Goal: Task Accomplishment & Management: Complete application form

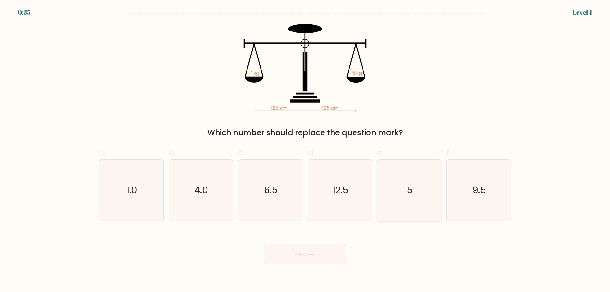
click at [422, 187] on icon "5" at bounding box center [408, 189] width 61 height 61
click at [305, 150] on input "e. 5" at bounding box center [305, 148] width 0 height 4
radio input "true"
click at [324, 252] on button "Next" at bounding box center [305, 254] width 83 height 20
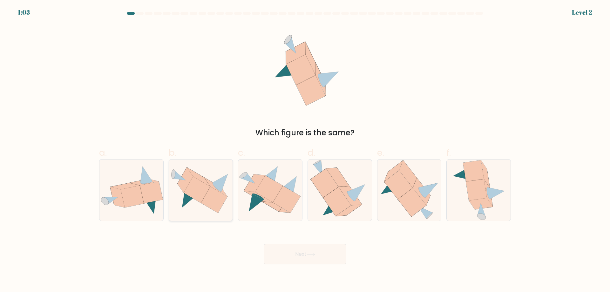
click at [196, 191] on icon at bounding box center [197, 190] width 26 height 26
click at [305, 150] on input "b." at bounding box center [305, 148] width 0 height 4
radio input "true"
click at [311, 249] on button "Next" at bounding box center [305, 254] width 83 height 20
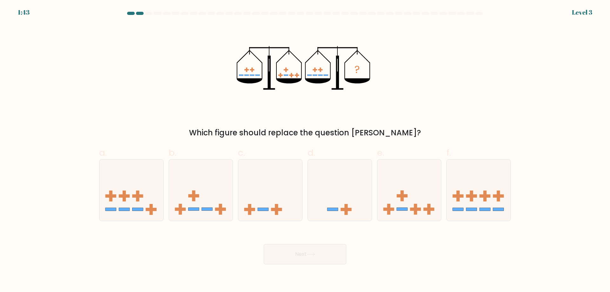
click at [248, 131] on div "Which figure should replace the question mark?" at bounding box center [305, 132] width 404 height 11
click at [363, 110] on icon "?" at bounding box center [305, 68] width 137 height 88
click at [404, 194] on icon at bounding box center [409, 190] width 64 height 53
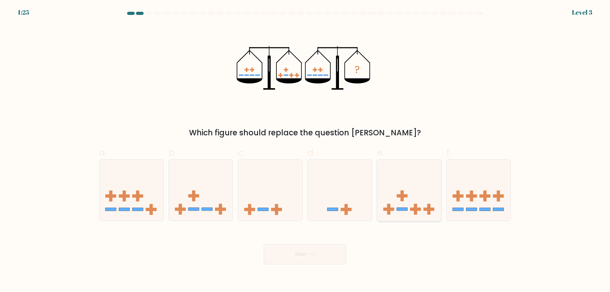
click at [305, 150] on input "e." at bounding box center [305, 148] width 0 height 4
radio input "true"
click at [296, 256] on button "Next" at bounding box center [305, 254] width 83 height 20
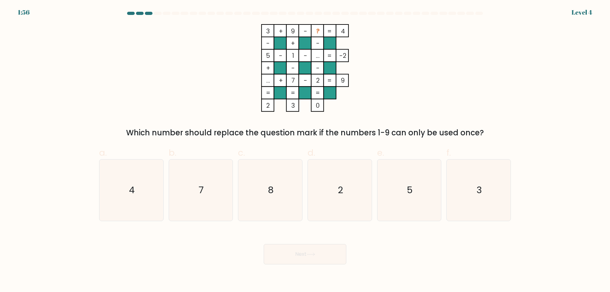
drag, startPoint x: 265, startPoint y: 32, endPoint x: 313, endPoint y: 32, distance: 47.9
click at [309, 31] on icon "3 + 9 - ? 4 - + - 5 - 1 - ... -2 + - - ... + 7 - 2 = 9 = = = = 2 3 0 =" at bounding box center [305, 68] width 191 height 88
click at [318, 81] on tspan "2" at bounding box center [317, 80] width 3 height 9
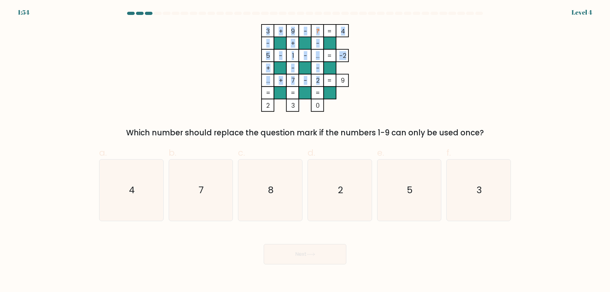
drag, startPoint x: 319, startPoint y: 80, endPoint x: 315, endPoint y: 81, distance: 4.5
click at [315, 81] on icon "3 + 9 - ? 4 - + - 5 - 1 - ... -2 + - - ... + 7 - 2 = 9 = = = = 2 3 0 =" at bounding box center [305, 68] width 191 height 88
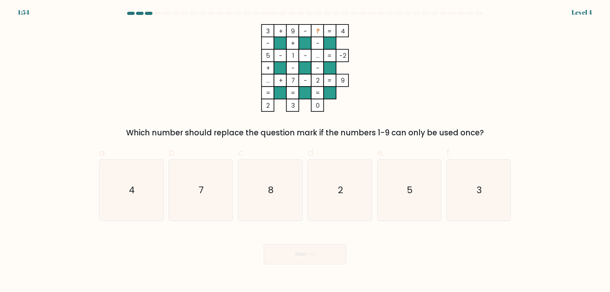
click at [319, 76] on tspan "2" at bounding box center [317, 80] width 3 height 9
click at [297, 31] on icon "3 + 9 - ? 4 - + - 5 - 1 - ... -2 + - - ... + 7 - 2 = 9 = = = = 2 3 0 =" at bounding box center [305, 68] width 191 height 88
click at [284, 32] on rect at bounding box center [280, 30] width 12 height 12
click at [271, 29] on rect at bounding box center [267, 30] width 12 height 12
drag, startPoint x: 266, startPoint y: 30, endPoint x: 316, endPoint y: 31, distance: 49.5
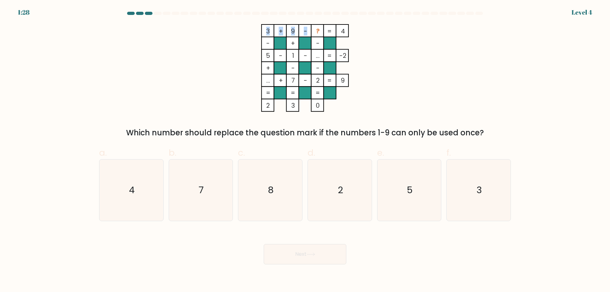
click at [316, 31] on icon "3 + 9 - ? 4 - + - 5 - 1 - ... -2 + - - ... + 7 - 2 = 9 = = = = 2 3 0 =" at bounding box center [305, 68] width 191 height 88
click at [333, 34] on rect at bounding box center [330, 30] width 12 height 12
click at [337, 31] on rect at bounding box center [342, 30] width 12 height 12
click at [348, 31] on rect at bounding box center [342, 30] width 12 height 12
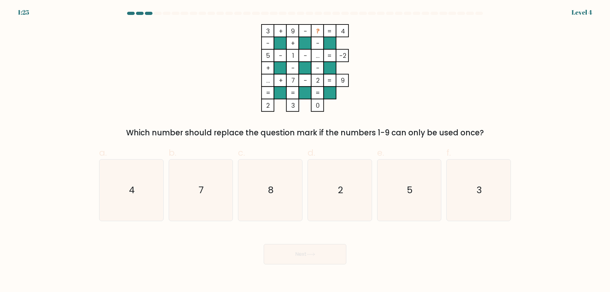
click at [341, 30] on tspan "4" at bounding box center [343, 31] width 4 height 9
click at [319, 58] on tspan "..." at bounding box center [318, 55] width 4 height 9
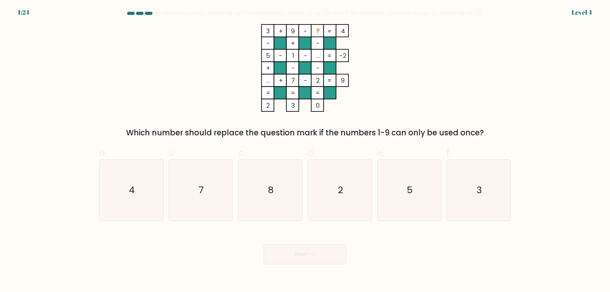
click at [318, 58] on tspan "..." at bounding box center [318, 55] width 4 height 9
click at [307, 72] on rect at bounding box center [304, 68] width 12 height 12
click at [286, 183] on icon "8" at bounding box center [269, 189] width 61 height 61
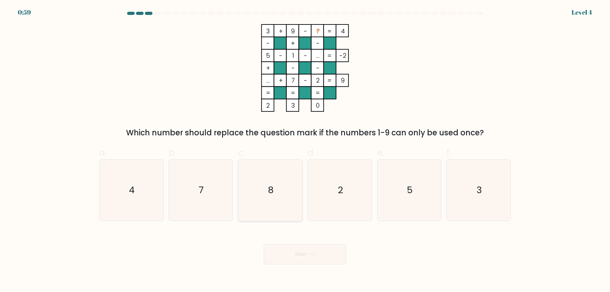
click at [305, 150] on input "c. 8" at bounding box center [305, 148] width 0 height 4
radio input "true"
click at [315, 249] on button "Next" at bounding box center [305, 254] width 83 height 20
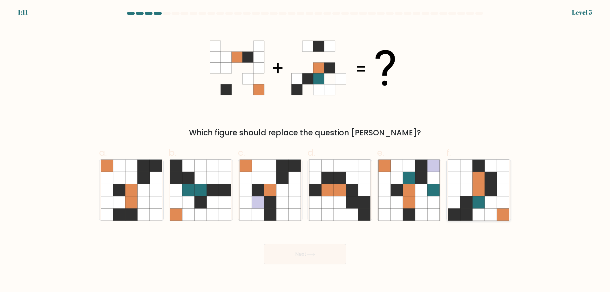
click at [465, 173] on icon at bounding box center [466, 178] width 12 height 12
click at [305, 150] on input "f." at bounding box center [305, 148] width 0 height 4
radio input "true"
click at [319, 251] on button "Next" at bounding box center [305, 254] width 83 height 20
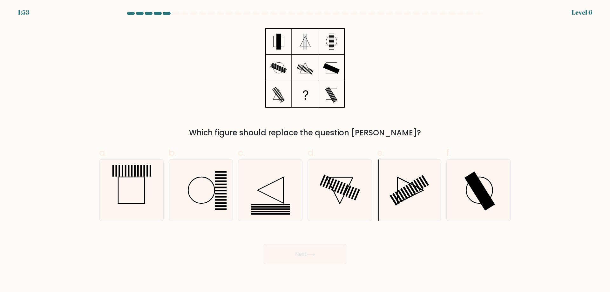
click at [256, 136] on div "Which figure should replace the question mark?" at bounding box center [305, 132] width 404 height 11
click at [338, 112] on div "Which figure should replace the question mark?" at bounding box center [304, 81] width 419 height 114
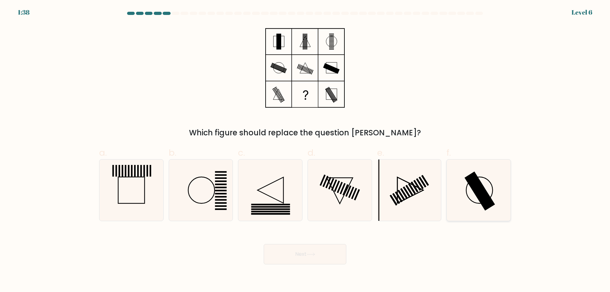
click at [467, 174] on icon at bounding box center [478, 189] width 61 height 61
click at [305, 150] on input "f." at bounding box center [305, 148] width 0 height 4
radio input "true"
click at [297, 253] on button "Next" at bounding box center [305, 254] width 83 height 20
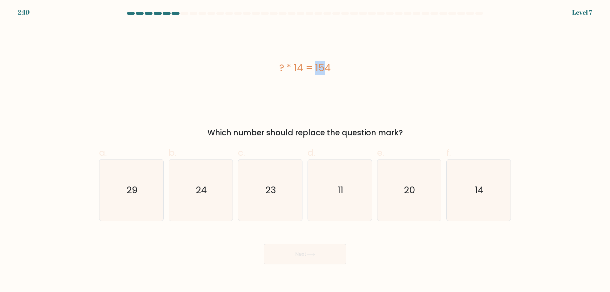
drag, startPoint x: 288, startPoint y: 70, endPoint x: 269, endPoint y: 69, distance: 19.1
click at [269, 69] on div "? * 14 = 154" at bounding box center [305, 68] width 412 height 14
click at [277, 72] on div "? * 14 = 154" at bounding box center [305, 68] width 412 height 14
click at [328, 198] on icon "11" at bounding box center [339, 189] width 61 height 61
click at [305, 150] on input "d. 11" at bounding box center [305, 148] width 0 height 4
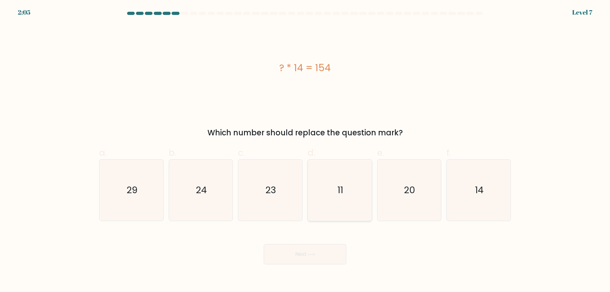
radio input "true"
click at [310, 262] on button "Next" at bounding box center [305, 254] width 83 height 20
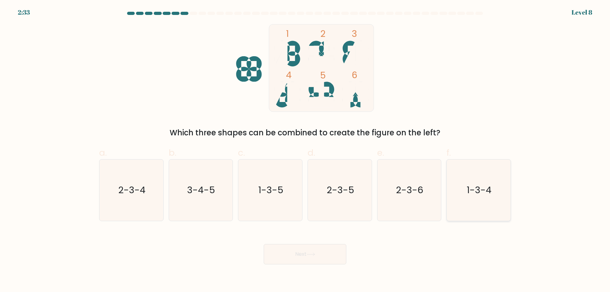
click at [460, 189] on icon "1-3-4" at bounding box center [478, 189] width 61 height 61
click at [305, 150] on input "f. 1-3-4" at bounding box center [305, 148] width 0 height 4
radio input "true"
click at [318, 251] on button "Next" at bounding box center [305, 254] width 83 height 20
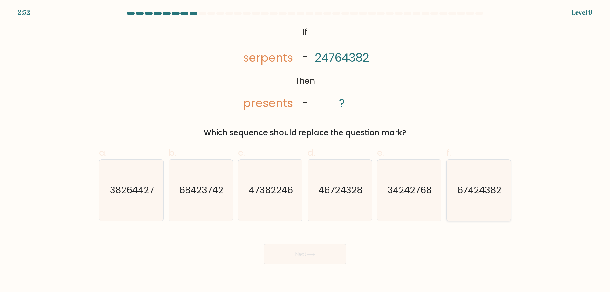
click at [481, 195] on text "67424382" at bounding box center [479, 190] width 44 height 13
click at [305, 150] on input "f. 67424382" at bounding box center [305, 148] width 0 height 4
radio input "true"
click at [322, 252] on button "Next" at bounding box center [305, 254] width 83 height 20
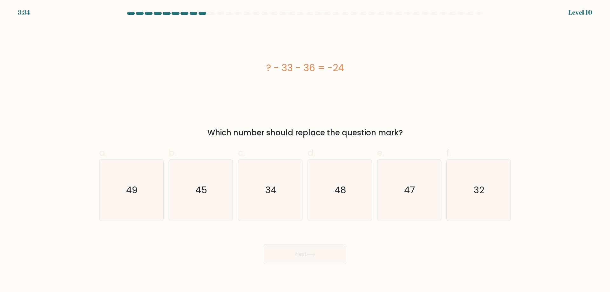
click at [277, 133] on div "Which number should replace the question mark?" at bounding box center [305, 132] width 404 height 11
click at [258, 133] on div "Which number should replace the question mark?" at bounding box center [305, 132] width 404 height 11
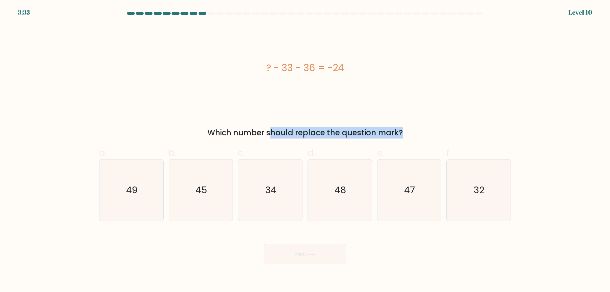
click at [258, 133] on div "Which number should replace the question mark?" at bounding box center [305, 132] width 404 height 11
click at [236, 121] on div "? - 33 - 36 = -24 Which number should replace the question mark?" at bounding box center [304, 81] width 419 height 114
click at [208, 192] on icon "45" at bounding box center [200, 189] width 61 height 61
click at [305, 150] on input "b. 45" at bounding box center [305, 148] width 0 height 4
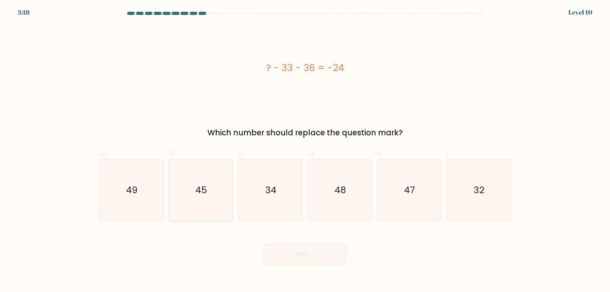
radio input "true"
drag, startPoint x: 304, startPoint y: 245, endPoint x: 304, endPoint y: 250, distance: 5.4
click at [304, 245] on button "Next" at bounding box center [305, 254] width 83 height 20
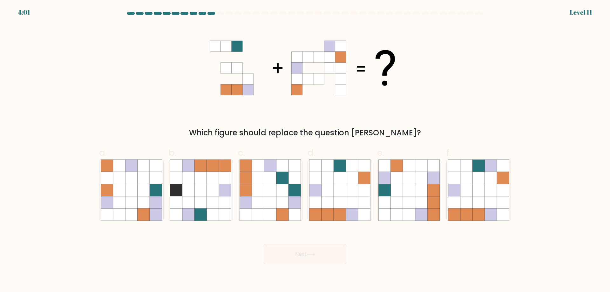
click at [389, 132] on div "Which figure should replace the question mark?" at bounding box center [305, 132] width 404 height 11
click at [488, 181] on icon at bounding box center [491, 178] width 12 height 12
click at [305, 150] on input "f." at bounding box center [305, 148] width 0 height 4
radio input "true"
click at [333, 255] on button "Next" at bounding box center [305, 254] width 83 height 20
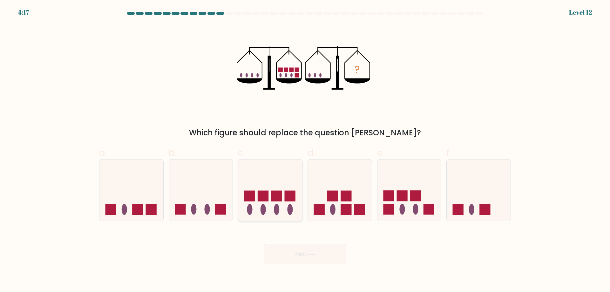
click at [275, 204] on icon at bounding box center [270, 190] width 64 height 53
click at [305, 150] on input "c." at bounding box center [305, 148] width 0 height 4
radio input "true"
click at [201, 165] on icon at bounding box center [201, 190] width 64 height 53
click at [305, 150] on input "b." at bounding box center [305, 148] width 0 height 4
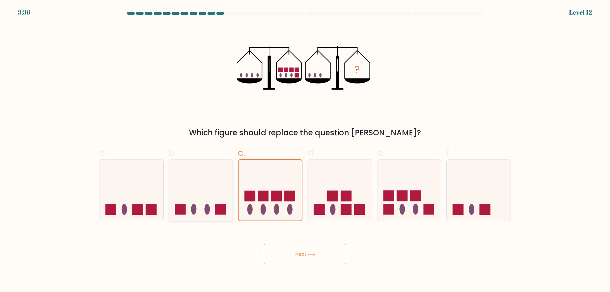
radio input "true"
click at [146, 185] on icon at bounding box center [131, 190] width 64 height 53
click at [305, 150] on input "a." at bounding box center [305, 148] width 0 height 4
radio input "true"
click at [272, 198] on rect at bounding box center [276, 196] width 11 height 11
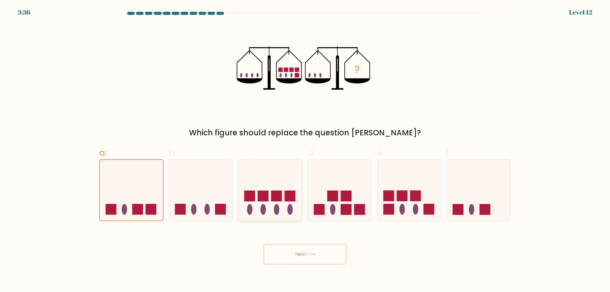
click at [305, 150] on input "c." at bounding box center [305, 148] width 0 height 4
radio input "true"
drag, startPoint x: 396, startPoint y: 190, endPoint x: 471, endPoint y: 190, distance: 74.9
click at [396, 190] on icon at bounding box center [409, 190] width 64 height 53
click at [305, 150] on input "e." at bounding box center [305, 148] width 0 height 4
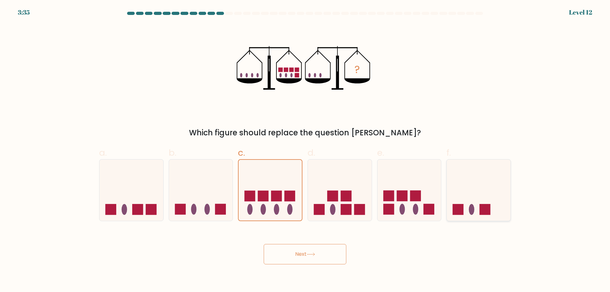
radio input "true"
click at [475, 190] on icon at bounding box center [478, 190] width 64 height 53
click at [305, 150] on input "f." at bounding box center [305, 148] width 0 height 4
radio input "true"
click at [507, 237] on div "Next" at bounding box center [304, 247] width 419 height 36
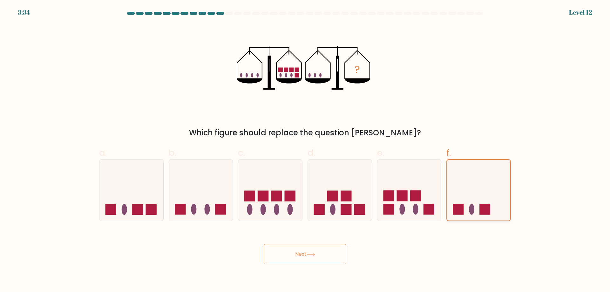
click at [486, 207] on rect at bounding box center [484, 209] width 11 height 11
click at [305, 150] on input "f." at bounding box center [305, 148] width 0 height 4
click at [377, 125] on div "? Which figure should replace the question mark?" at bounding box center [304, 81] width 419 height 114
click at [389, 183] on icon at bounding box center [409, 190] width 64 height 53
click at [305, 150] on input "e." at bounding box center [305, 148] width 0 height 4
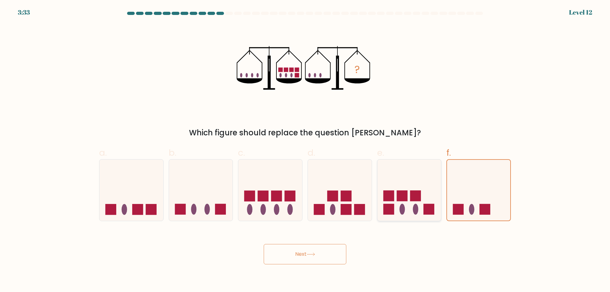
radio input "true"
click at [308, 213] on icon at bounding box center [340, 190] width 64 height 53
click at [305, 150] on input "d." at bounding box center [305, 148] width 0 height 4
radio input "true"
click at [255, 200] on rect at bounding box center [249, 196] width 11 height 11
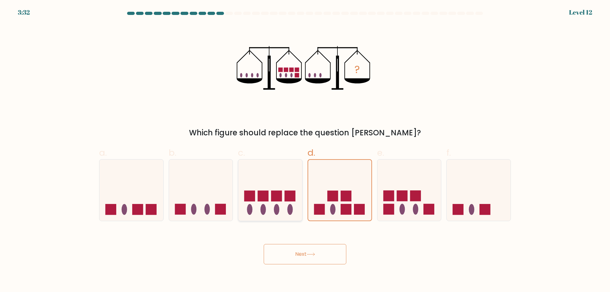
click at [305, 150] on input "c." at bounding box center [305, 148] width 0 height 4
radio input "true"
drag, startPoint x: 175, startPoint y: 201, endPoint x: 129, endPoint y: 200, distance: 46.7
click at [174, 200] on icon at bounding box center [201, 190] width 64 height 53
click at [305, 150] on input "b." at bounding box center [305, 148] width 0 height 4
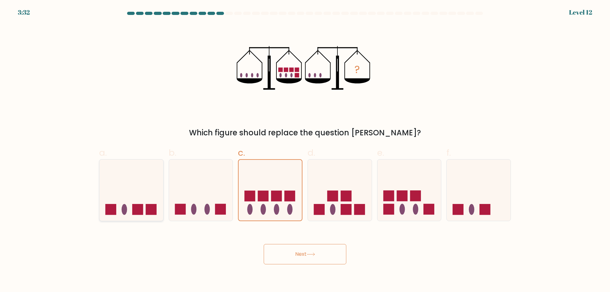
radio input "true"
click at [129, 200] on icon at bounding box center [131, 190] width 64 height 53
click at [305, 150] on input "a." at bounding box center [305, 148] width 0 height 4
radio input "true"
click at [350, 206] on rect at bounding box center [345, 209] width 11 height 11
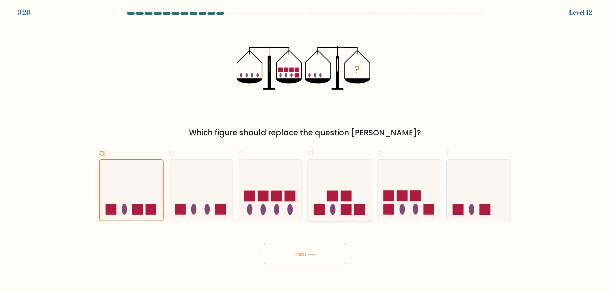
click at [305, 150] on input "d." at bounding box center [305, 148] width 0 height 4
radio input "true"
click at [298, 187] on icon at bounding box center [270, 190] width 64 height 53
click at [305, 150] on input "c." at bounding box center [305, 148] width 0 height 4
radio input "true"
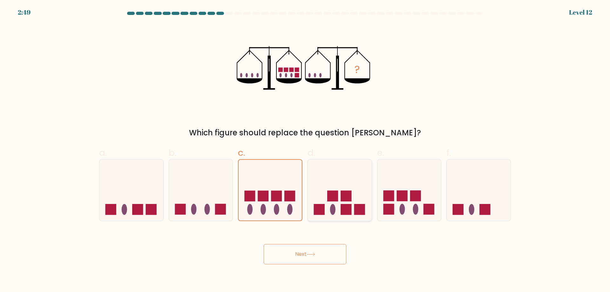
click at [351, 200] on rect at bounding box center [345, 196] width 11 height 11
click at [305, 150] on input "d." at bounding box center [305, 148] width 0 height 4
radio input "true"
click at [335, 256] on button "Next" at bounding box center [305, 254] width 83 height 20
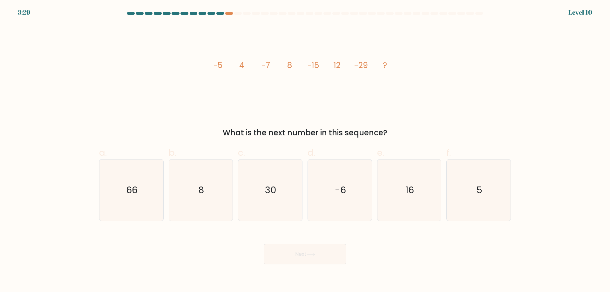
click at [276, 130] on div "What is the next number in this sequence?" at bounding box center [305, 132] width 404 height 11
click at [269, 116] on div "image/svg+xml -5 4 -7 8 -15 12 -29 ? What is the next number in this sequence?" at bounding box center [304, 81] width 419 height 114
click at [419, 197] on icon "16" at bounding box center [408, 189] width 61 height 61
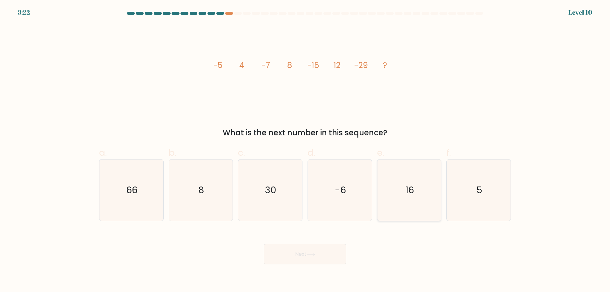
click at [305, 150] on input "e. 16" at bounding box center [305, 148] width 0 height 4
radio input "true"
click at [313, 257] on button "Next" at bounding box center [305, 254] width 83 height 20
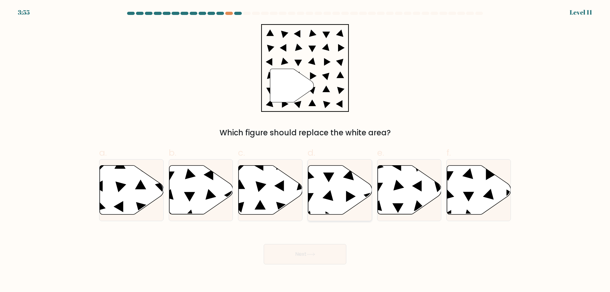
click at [325, 175] on icon at bounding box center [340, 189] width 64 height 49
click at [305, 150] on input "d." at bounding box center [305, 148] width 0 height 4
radio input "true"
click at [328, 250] on button "Next" at bounding box center [305, 254] width 83 height 20
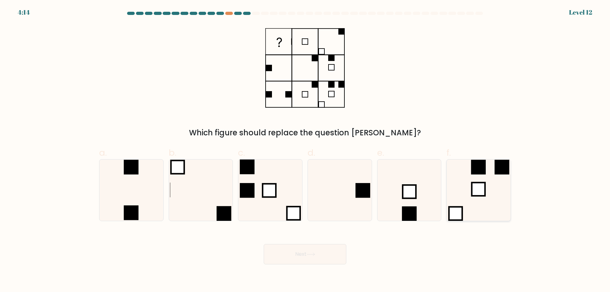
click at [490, 178] on icon at bounding box center [478, 189] width 61 height 61
click at [305, 150] on input "f." at bounding box center [305, 148] width 0 height 4
radio input "true"
click at [314, 252] on icon at bounding box center [310, 253] width 9 height 3
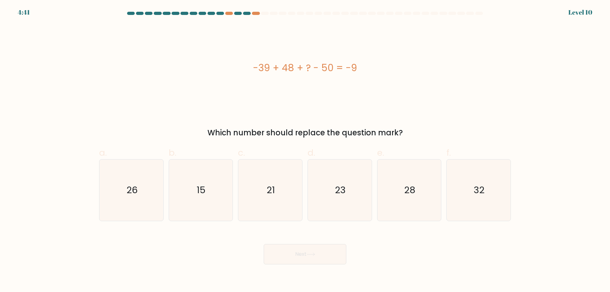
click at [291, 83] on div "-39 + 48 + ? - 50 = -9" at bounding box center [305, 68] width 412 height 88
click at [299, 67] on div "-39 + 48 + ? - 50 = -9" at bounding box center [305, 68] width 412 height 14
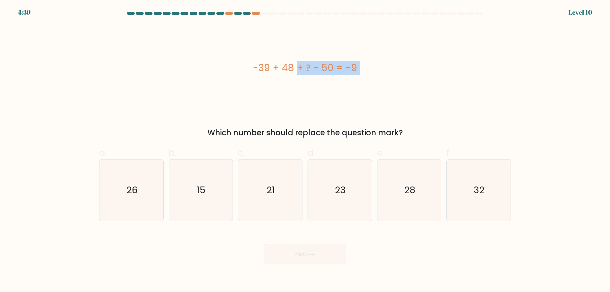
click at [297, 60] on div "-39 + 48 + ? - 50 = -9" at bounding box center [305, 68] width 412 height 88
click at [296, 67] on div "-39 + 48 + ? - 50 = -9" at bounding box center [305, 68] width 412 height 14
click at [301, 53] on div "-39 + 48 + ? - 50 = -9" at bounding box center [305, 68] width 412 height 88
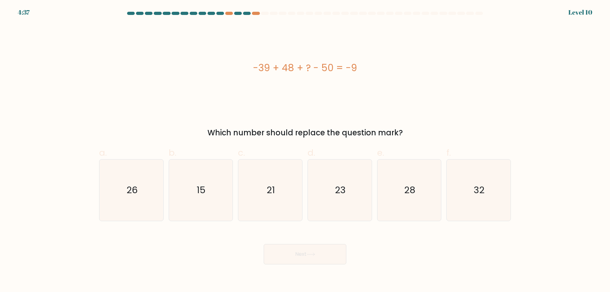
click at [301, 53] on div "-39 + 48 + ? - 50 = -9" at bounding box center [305, 68] width 412 height 88
click at [305, 44] on div "-39 + 48 + ? - 50 = -9" at bounding box center [305, 68] width 412 height 88
click at [235, 248] on div "Next" at bounding box center [304, 247] width 419 height 36
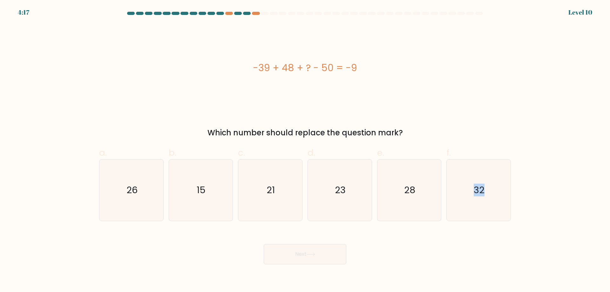
click at [235, 248] on div "Next" at bounding box center [304, 247] width 419 height 36
click at [224, 253] on div "Next" at bounding box center [304, 247] width 419 height 36
drag, startPoint x: 330, startPoint y: 70, endPoint x: 322, endPoint y: 70, distance: 7.6
click at [322, 70] on div "-39 + 48 + ? - 50 = -9" at bounding box center [305, 68] width 412 height 14
drag, startPoint x: 283, startPoint y: 72, endPoint x: 304, endPoint y: 70, distance: 21.0
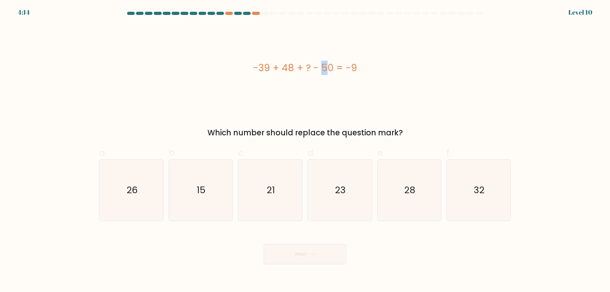
click at [292, 71] on div "-39 + 48 + ? - 50 = -9" at bounding box center [305, 68] width 412 height 14
drag, startPoint x: 325, startPoint y: 73, endPoint x: 325, endPoint y: 78, distance: 5.4
click at [325, 73] on div "-39 + 48 + ? - 50 = -9" at bounding box center [305, 68] width 412 height 14
drag, startPoint x: 259, startPoint y: 68, endPoint x: 276, endPoint y: 69, distance: 16.5
click at [276, 69] on div "-39 + 48 + ? - 50 = -9" at bounding box center [305, 68] width 412 height 14
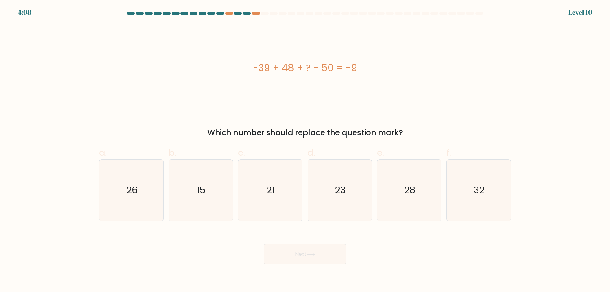
click at [282, 70] on div "-39 + 48 + ? - 50 = -9" at bounding box center [305, 68] width 412 height 14
drag, startPoint x: 285, startPoint y: 70, endPoint x: 294, endPoint y: 70, distance: 9.2
click at [294, 70] on div "-39 + 48 + ? - 50 = -9" at bounding box center [305, 68] width 412 height 14
click at [487, 202] on icon "32" at bounding box center [478, 189] width 61 height 61
click at [305, 150] on input "f. 32" at bounding box center [305, 148] width 0 height 4
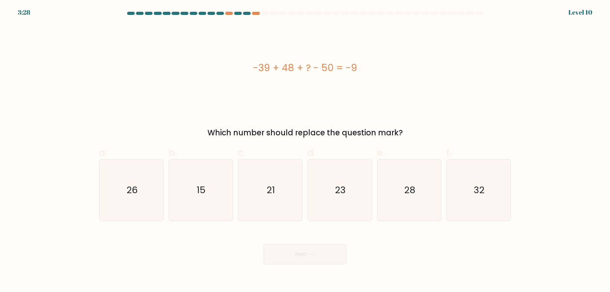
radio input "true"
click at [331, 255] on button "Next" at bounding box center [305, 254] width 83 height 20
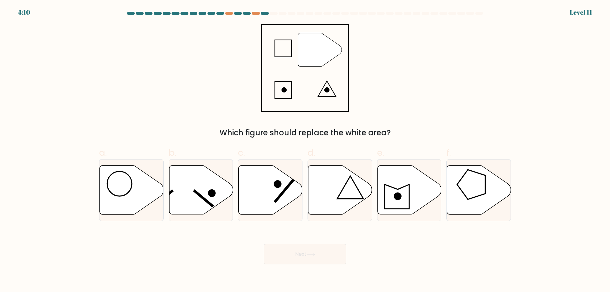
click at [249, 131] on div "Which figure should replace the white area?" at bounding box center [305, 132] width 404 height 11
click at [209, 134] on div "Which figure should replace the white area?" at bounding box center [305, 132] width 404 height 11
click at [359, 198] on icon at bounding box center [340, 189] width 64 height 49
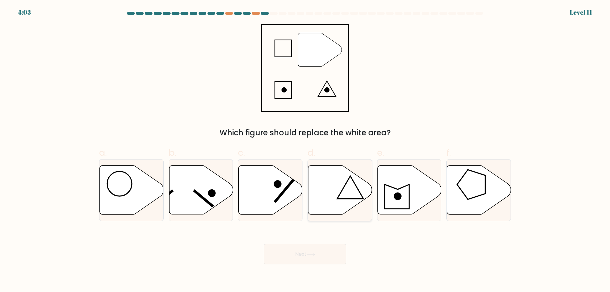
click at [305, 150] on input "d." at bounding box center [305, 148] width 0 height 4
radio input "true"
click at [310, 258] on button "Next" at bounding box center [305, 254] width 83 height 20
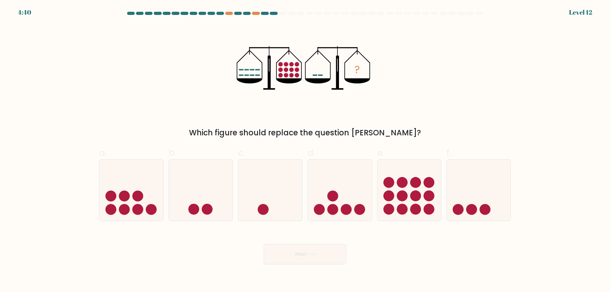
click at [235, 97] on div "? Which figure should replace the question mark?" at bounding box center [304, 81] width 419 height 114
click at [209, 111] on div "? Which figure should replace the question mark?" at bounding box center [304, 81] width 419 height 114
click at [420, 192] on icon at bounding box center [409, 190] width 64 height 53
click at [305, 150] on input "e." at bounding box center [305, 148] width 0 height 4
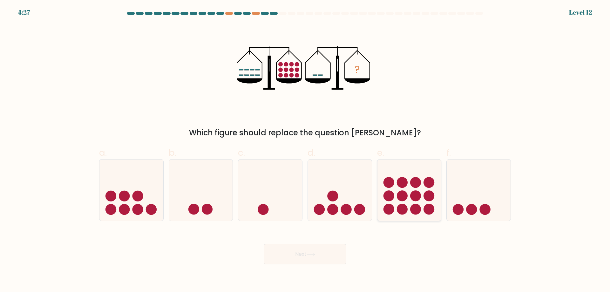
radio input "true"
click at [195, 194] on icon at bounding box center [201, 190] width 64 height 53
click at [305, 150] on input "b." at bounding box center [305, 148] width 0 height 4
radio input "true"
click at [290, 251] on button "Next" at bounding box center [305, 254] width 83 height 20
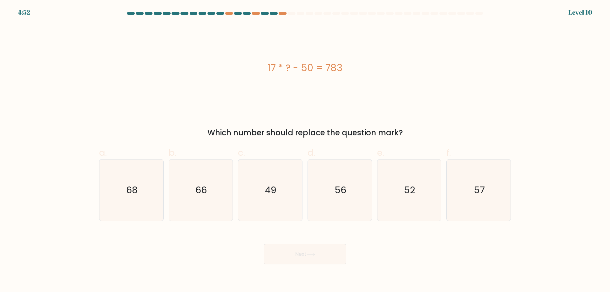
click at [346, 93] on div "17 * ? - 50 = 783" at bounding box center [305, 68] width 412 height 88
click at [346, 94] on div "17 * ? - 50 = 783" at bounding box center [305, 68] width 412 height 88
click at [338, 96] on div "17 * ? - 50 = 783" at bounding box center [305, 68] width 412 height 88
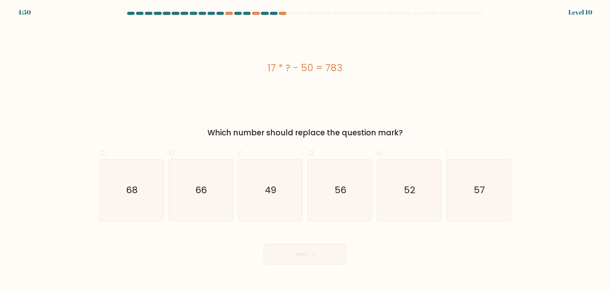
click at [342, 96] on div "17 * ? - 50 = 783" at bounding box center [305, 68] width 412 height 88
click at [348, 106] on div "17 * ? - 50 = 783" at bounding box center [305, 68] width 412 height 88
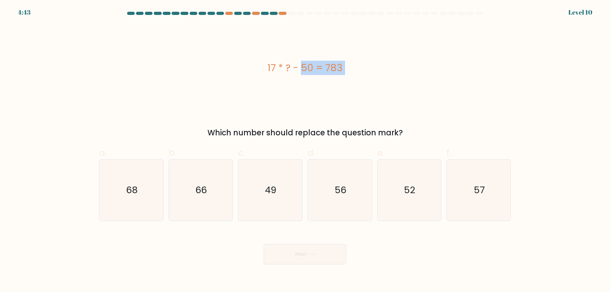
click at [335, 102] on div "17 * ? - 50 = 783" at bounding box center [305, 68] width 412 height 88
drag, startPoint x: 301, startPoint y: 69, endPoint x: 318, endPoint y: 69, distance: 17.1
click at [316, 69] on div "17 * ? - 50 = 783" at bounding box center [305, 68] width 412 height 14
click at [334, 71] on div "17 * ? - 50 = 783" at bounding box center [305, 68] width 412 height 14
click at [238, 95] on div "17 * ? - 50 = 783" at bounding box center [305, 68] width 412 height 88
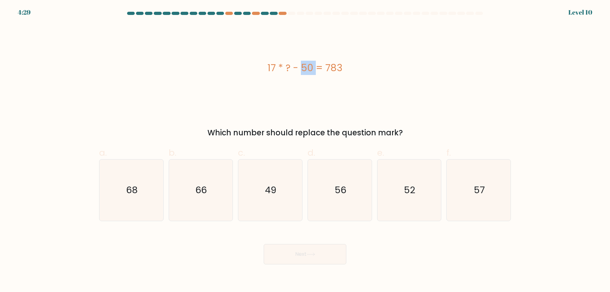
click at [238, 95] on div "17 * ? - 50 = 783" at bounding box center [305, 68] width 412 height 88
click at [223, 98] on div "17 * ? - 50 = 783" at bounding box center [305, 68] width 412 height 88
click at [285, 204] on icon "49" at bounding box center [269, 189] width 61 height 61
click at [305, 150] on input "c. 49" at bounding box center [305, 148] width 0 height 4
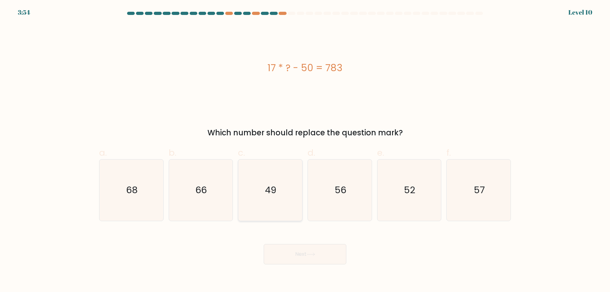
radio input "true"
click at [308, 242] on div "Next" at bounding box center [304, 247] width 419 height 36
click at [307, 245] on button "Next" at bounding box center [305, 254] width 83 height 20
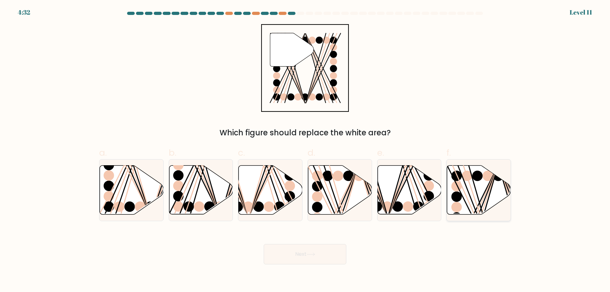
click at [457, 210] on circle at bounding box center [456, 207] width 10 height 10
click at [305, 150] on input "f." at bounding box center [305, 148] width 0 height 4
radio input "true"
click at [314, 251] on button "Next" at bounding box center [305, 254] width 83 height 20
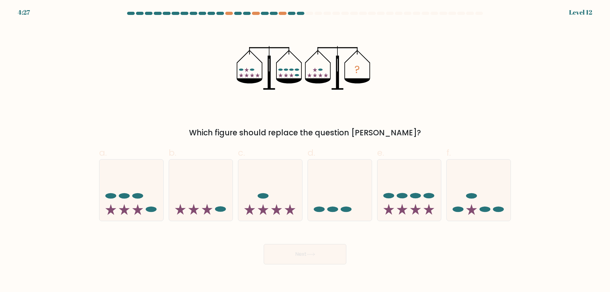
click at [201, 102] on div "? Which figure should replace the question mark?" at bounding box center [304, 81] width 419 height 114
click at [184, 102] on div "? Which figure should replace the question mark?" at bounding box center [304, 81] width 419 height 114
click at [421, 185] on icon at bounding box center [409, 190] width 64 height 53
click at [305, 150] on input "e." at bounding box center [305, 148] width 0 height 4
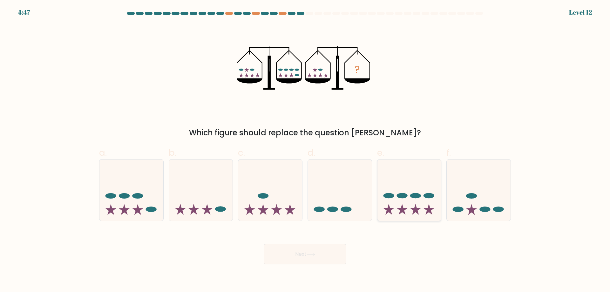
radio input "true"
click at [126, 204] on icon at bounding box center [131, 190] width 64 height 53
click at [305, 150] on input "a." at bounding box center [305, 148] width 0 height 4
radio input "true"
click at [332, 261] on button "Next" at bounding box center [305, 254] width 83 height 20
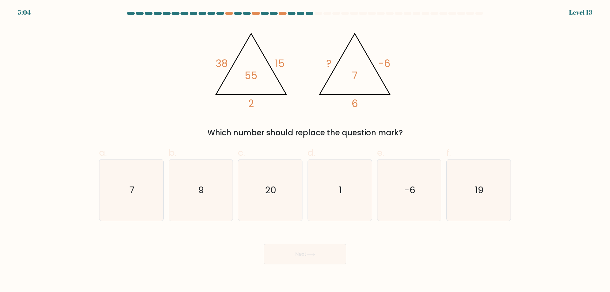
click at [333, 129] on div "Which number should replace the question mark?" at bounding box center [305, 132] width 404 height 11
click at [313, 118] on div "@import url('https://fonts.googleapis.com/css?family=Abril+Fatface:400,100,100i…" at bounding box center [304, 81] width 419 height 114
click at [304, 130] on div "Which number should replace the question mark?" at bounding box center [305, 132] width 404 height 11
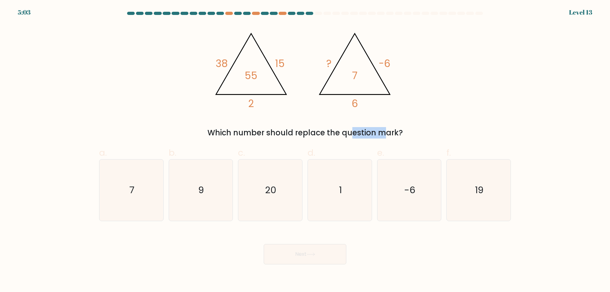
click at [304, 131] on div "Which number should replace the question mark?" at bounding box center [305, 132] width 404 height 11
click at [292, 114] on div "@import url('https://fonts.googleapis.com/css?family=Abril+Fatface:400,100,100i…" at bounding box center [304, 81] width 419 height 114
click at [287, 130] on div "Which number should replace the question mark?" at bounding box center [305, 132] width 404 height 11
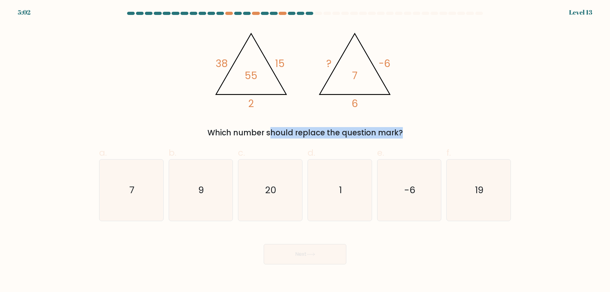
click at [287, 130] on div "Which number should replace the question mark?" at bounding box center [305, 132] width 404 height 11
click at [282, 108] on icon "@import url('https://fonts.googleapis.com/css?family=Abril+Fatface:400,100,100i…" at bounding box center [305, 68] width 191 height 88
click at [274, 126] on div "@import url('https://fonts.googleapis.com/css?family=Abril+Fatface:400,100,100i…" at bounding box center [304, 81] width 419 height 114
click at [265, 135] on div "Which number should replace the question mark?" at bounding box center [305, 132] width 404 height 11
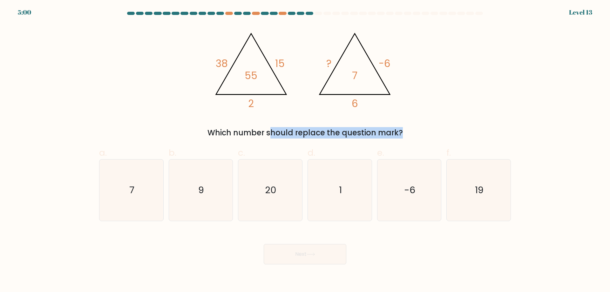
click at [265, 135] on div "Which number should replace the question mark?" at bounding box center [305, 132] width 404 height 11
click at [281, 113] on div "@import url('https://fonts.googleapis.com/css?family=Abril+Fatface:400,100,100i…" at bounding box center [304, 81] width 419 height 114
click at [327, 163] on icon "1" at bounding box center [339, 189] width 61 height 61
click at [305, 150] on input "d. 1" at bounding box center [305, 148] width 0 height 4
radio input "true"
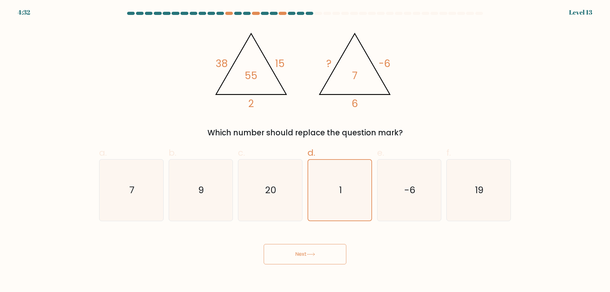
click at [290, 256] on button "Next" at bounding box center [305, 254] width 83 height 20
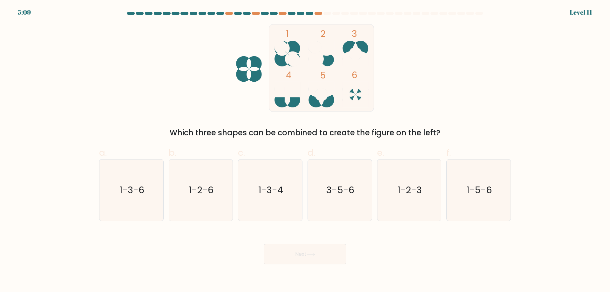
drag, startPoint x: 170, startPoint y: 135, endPoint x: 479, endPoint y: 130, distance: 309.0
click at [479, 130] on div "Which three shapes can be combined to create the figure on the left?" at bounding box center [305, 132] width 404 height 11
click at [473, 128] on div "Which three shapes can be combined to create the figure on the left?" at bounding box center [305, 132] width 404 height 11
click at [350, 198] on icon "3-5-6" at bounding box center [339, 189] width 61 height 61
click at [305, 150] on input "d. 3-5-6" at bounding box center [305, 148] width 0 height 4
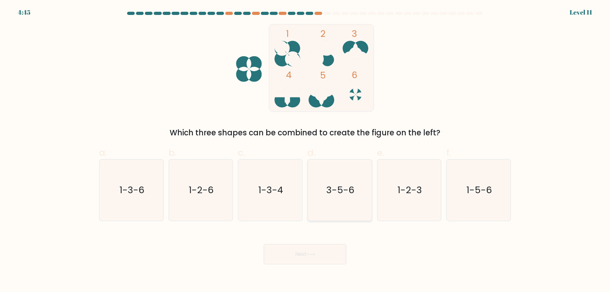
radio input "true"
click at [300, 254] on button "Next" at bounding box center [305, 254] width 83 height 20
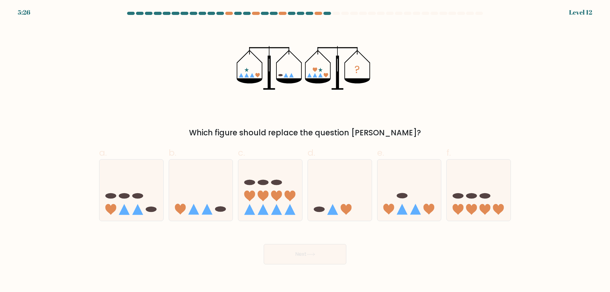
click at [256, 126] on div "? Which figure should replace the question mark?" at bounding box center [304, 81] width 419 height 114
click at [226, 117] on div "? Which figure should replace the question mark?" at bounding box center [304, 81] width 419 height 114
click at [250, 131] on div "Which figure should replace the question mark?" at bounding box center [305, 132] width 404 height 11
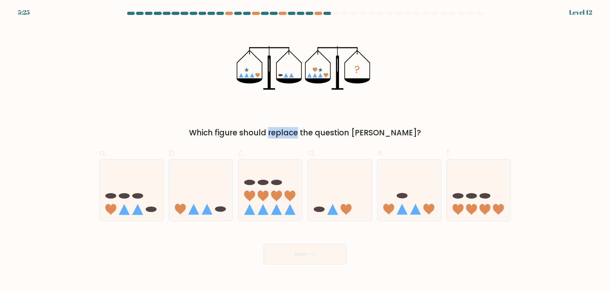
click at [250, 131] on div "Which figure should replace the question mark?" at bounding box center [305, 132] width 404 height 11
click at [225, 113] on div "? Which figure should replace the question mark?" at bounding box center [304, 81] width 419 height 114
click at [215, 192] on icon at bounding box center [201, 190] width 64 height 53
click at [305, 150] on input "b." at bounding box center [305, 148] width 0 height 4
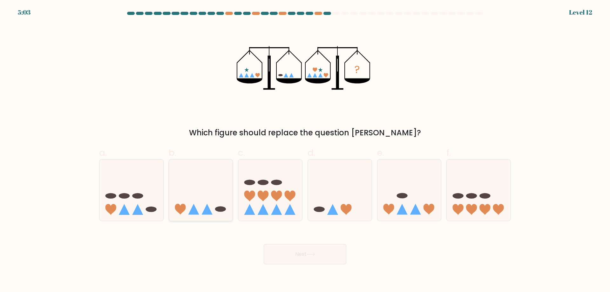
radio input "true"
click at [284, 249] on button "Next" at bounding box center [305, 254] width 83 height 20
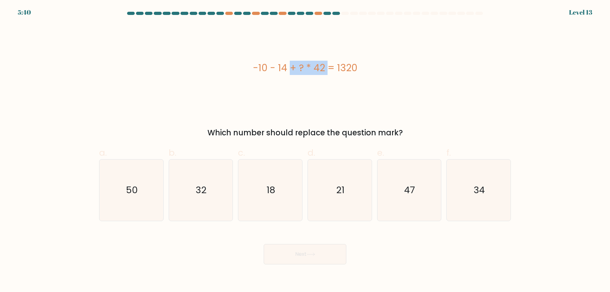
drag, startPoint x: 288, startPoint y: 67, endPoint x: 241, endPoint y: 69, distance: 47.0
click at [241, 69] on div "-10 - 14 + ? * 42 = 1320" at bounding box center [305, 68] width 412 height 14
click at [285, 71] on div "-10 - 14 + ? * 42 = 1320" at bounding box center [305, 68] width 412 height 14
drag, startPoint x: 288, startPoint y: 70, endPoint x: 247, endPoint y: 70, distance: 40.3
click at [247, 70] on div "-10 - 14 + ? * 42 = 1320" at bounding box center [305, 68] width 412 height 14
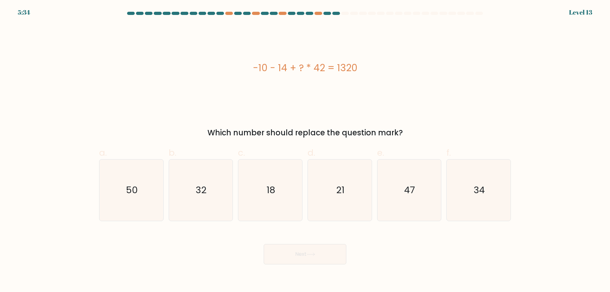
click at [289, 71] on div "-10 - 14 + ? * 42 = 1320" at bounding box center [305, 68] width 412 height 14
drag, startPoint x: 257, startPoint y: 70, endPoint x: 241, endPoint y: 70, distance: 15.2
click at [241, 70] on div "-10 - 14 + ? * 42 = 1320" at bounding box center [305, 68] width 412 height 14
click at [312, 78] on div "-10 - 14 + ? * 42 = 1320" at bounding box center [305, 68] width 412 height 88
drag, startPoint x: 314, startPoint y: 70, endPoint x: 372, endPoint y: 70, distance: 58.4
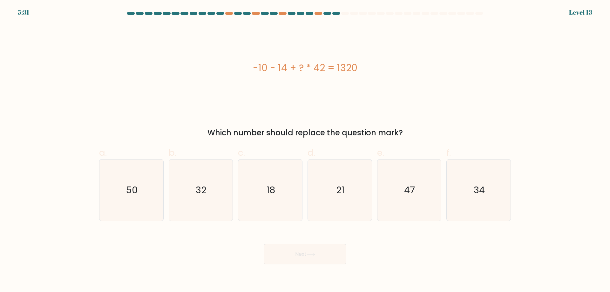
click at [372, 70] on div "-10 - 14 + ? * 42 = 1320" at bounding box center [305, 68] width 412 height 14
click at [367, 73] on div "-10 - 14 + ? * 42 = 1320" at bounding box center [305, 68] width 412 height 14
click at [360, 82] on div "-10 - 14 + ? * 42 = 1320" at bounding box center [305, 68] width 412 height 88
click at [203, 192] on text "32" at bounding box center [201, 190] width 11 height 13
click at [305, 150] on input "b. 32" at bounding box center [305, 148] width 0 height 4
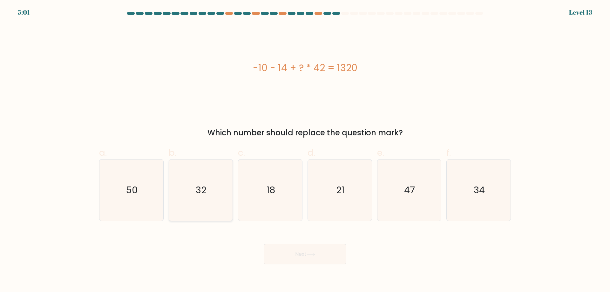
radio input "true"
click at [320, 253] on button "Next" at bounding box center [305, 254] width 83 height 20
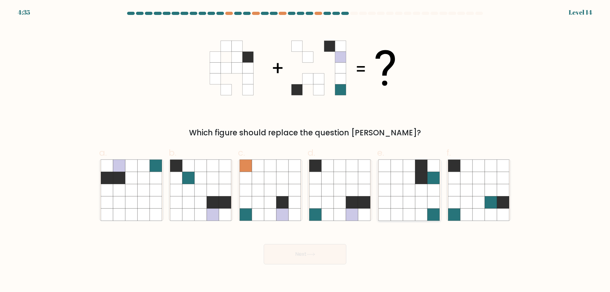
click at [427, 190] on icon at bounding box center [433, 190] width 12 height 12
click at [305, 150] on input "e." at bounding box center [305, 148] width 0 height 4
radio input "true"
click at [328, 188] on icon at bounding box center [327, 190] width 12 height 12
click at [305, 150] on input "d." at bounding box center [305, 148] width 0 height 4
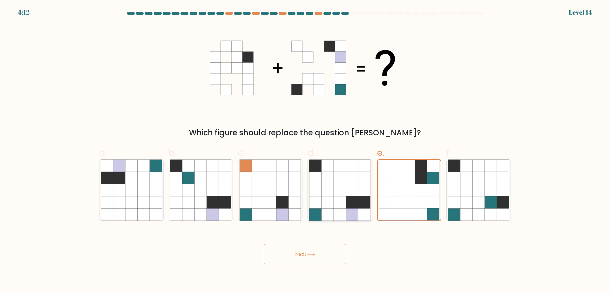
radio input "true"
drag, startPoint x: 305, startPoint y: 251, endPoint x: 300, endPoint y: 251, distance: 5.1
click at [306, 251] on button "Next" at bounding box center [305, 254] width 83 height 20
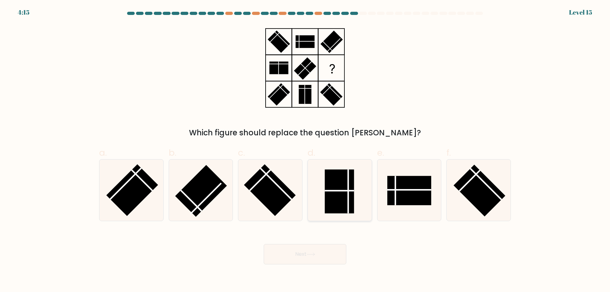
click at [340, 191] on icon at bounding box center [339, 189] width 61 height 61
click at [305, 150] on input "d." at bounding box center [305, 148] width 0 height 4
radio input "true"
click at [412, 185] on rect at bounding box center [409, 190] width 44 height 29
click at [305, 150] on input "e." at bounding box center [305, 148] width 0 height 4
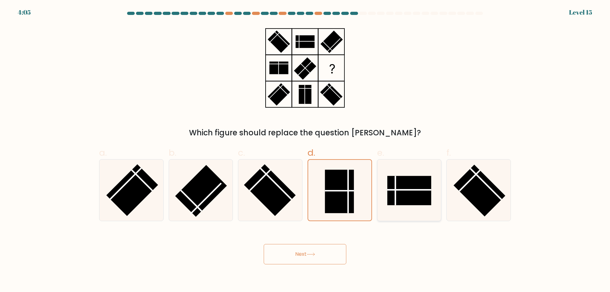
radio input "true"
click at [426, 199] on rect at bounding box center [409, 190] width 44 height 29
click at [305, 150] on input "e." at bounding box center [305, 148] width 0 height 4
click at [309, 257] on button "Next" at bounding box center [305, 254] width 83 height 20
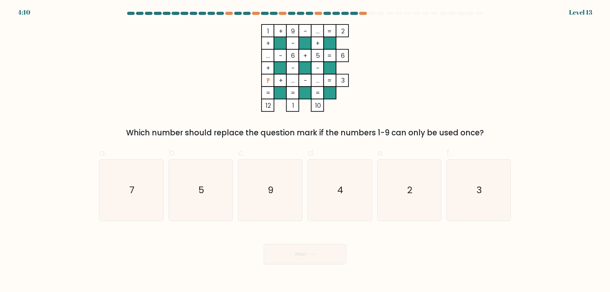
click at [265, 80] on rect at bounding box center [267, 80] width 12 height 12
drag, startPoint x: 271, startPoint y: 79, endPoint x: 263, endPoint y: 81, distance: 8.2
click at [263, 81] on rect at bounding box center [267, 80] width 12 height 12
click at [271, 82] on rect at bounding box center [267, 80] width 12 height 12
drag, startPoint x: 269, startPoint y: 82, endPoint x: 265, endPoint y: 82, distance: 4.1
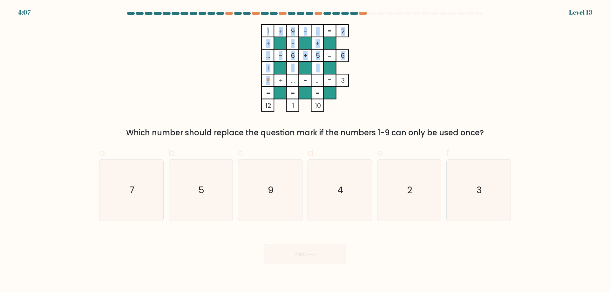
click at [265, 82] on icon "1 + 9 - ... 2 + - + ... - 6 + 5 6 + - - ? + ... - ... = 3 = = = = 12 1 10 =" at bounding box center [305, 68] width 191 height 88
click at [267, 82] on tspan "?" at bounding box center [267, 80] width 3 height 9
click at [467, 188] on icon "3" at bounding box center [478, 189] width 61 height 61
click at [305, 150] on input "f. 3" at bounding box center [305, 148] width 0 height 4
radio input "true"
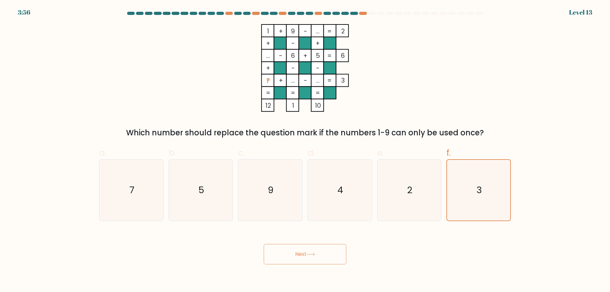
click at [318, 254] on button "Next" at bounding box center [305, 254] width 83 height 20
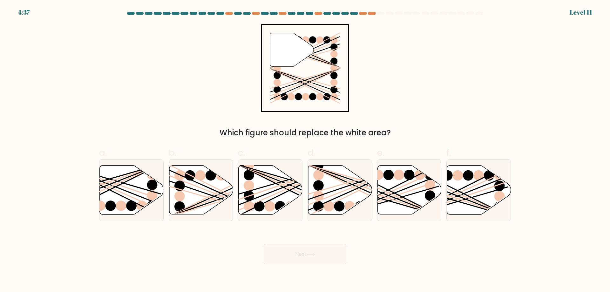
click at [305, 127] on div "Which figure should replace the white area?" at bounding box center [305, 132] width 404 height 11
click at [303, 129] on div "Which figure should replace the white area?" at bounding box center [305, 132] width 404 height 11
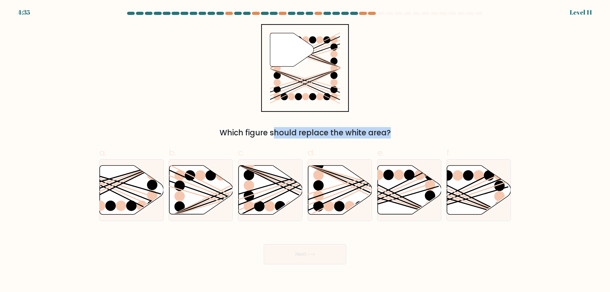
click at [282, 133] on div "Which figure should replace the white area?" at bounding box center [305, 132] width 404 height 11
click at [268, 134] on div "Which figure should replace the white area?" at bounding box center [305, 132] width 404 height 11
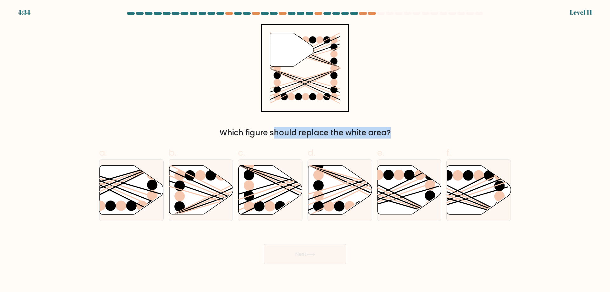
click at [268, 134] on div "Which figure should replace the white area?" at bounding box center [305, 132] width 404 height 11
click at [238, 145] on div "a. b. c. d." at bounding box center [305, 181] width 417 height 80
click at [279, 138] on div "Which figure should replace the white area?" at bounding box center [305, 132] width 404 height 11
click at [279, 137] on div "Which figure should replace the white area?" at bounding box center [305, 132] width 404 height 11
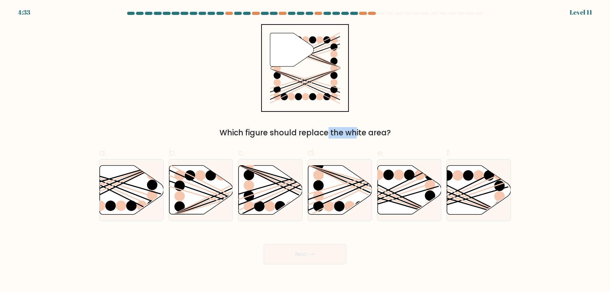
click at [280, 134] on div "Which figure should replace the white area?" at bounding box center [305, 132] width 404 height 11
click at [269, 141] on div "a. b. c. d." at bounding box center [305, 181] width 417 height 80
click at [271, 131] on div "Which figure should replace the white area?" at bounding box center [305, 132] width 404 height 11
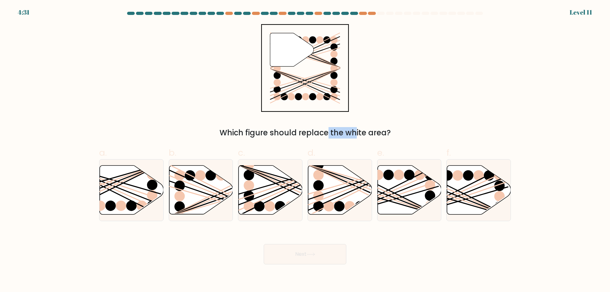
click at [271, 131] on div "Which figure should replace the white area?" at bounding box center [305, 132] width 404 height 11
click at [272, 143] on div "a. b. c. d." at bounding box center [305, 181] width 417 height 80
click at [274, 135] on div "Which figure should replace the white area?" at bounding box center [305, 132] width 404 height 11
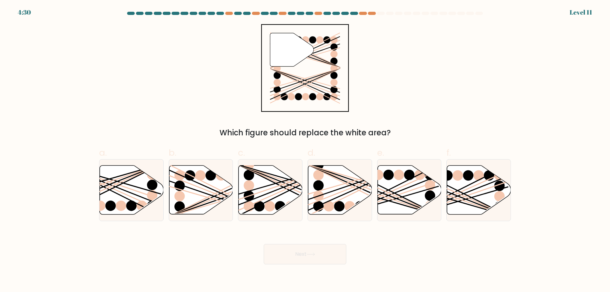
click at [272, 148] on label "c." at bounding box center [270, 183] width 64 height 75
click at [305, 148] on input "c." at bounding box center [305, 148] width 0 height 4
radio input "true"
click at [275, 132] on div "Which figure should replace the white area?" at bounding box center [305, 132] width 404 height 11
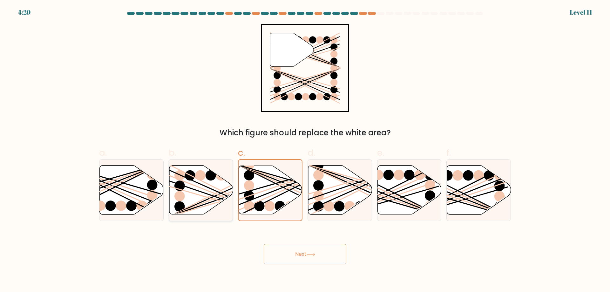
click at [171, 174] on icon at bounding box center [201, 189] width 64 height 49
click at [305, 150] on input "b." at bounding box center [305, 148] width 0 height 4
radio input "true"
click at [186, 204] on icon at bounding box center [200, 190] width 63 height 48
click at [305, 150] on input "b." at bounding box center [305, 148] width 0 height 4
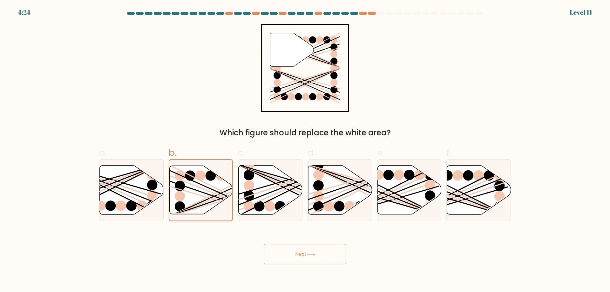
click at [231, 194] on icon at bounding box center [200, 190] width 63 height 48
click at [305, 150] on input "b." at bounding box center [305, 148] width 0 height 4
click at [325, 250] on button "Next" at bounding box center [305, 254] width 83 height 20
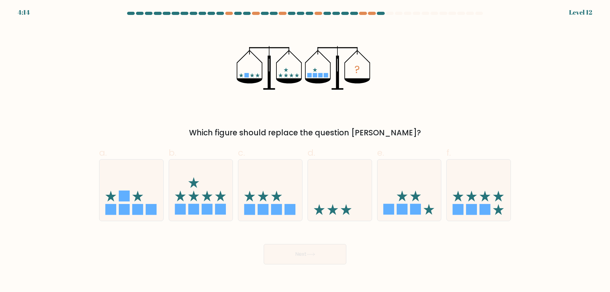
drag, startPoint x: 275, startPoint y: 200, endPoint x: 156, endPoint y: 233, distance: 123.0
click at [275, 200] on icon at bounding box center [276, 196] width 11 height 11
click at [305, 150] on input "c." at bounding box center [305, 148] width 0 height 4
radio input "true"
click at [124, 184] on icon at bounding box center [131, 190] width 64 height 53
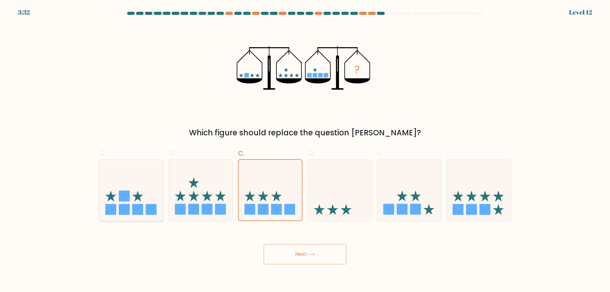
click at [305, 150] on input "a." at bounding box center [305, 148] width 0 height 4
radio input "true"
click at [482, 202] on icon at bounding box center [478, 190] width 64 height 53
click at [305, 150] on input "f." at bounding box center [305, 148] width 0 height 4
radio input "true"
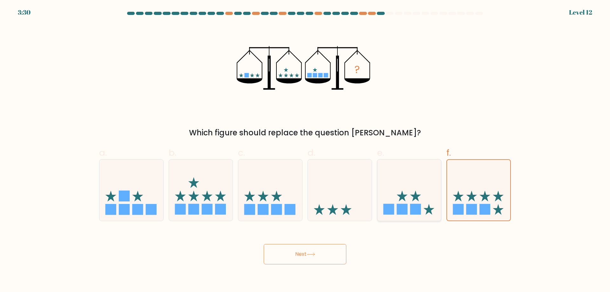
click at [393, 210] on rect at bounding box center [388, 209] width 11 height 11
click at [305, 150] on input "e." at bounding box center [305, 148] width 0 height 4
radio input "true"
click at [345, 206] on icon at bounding box center [340, 190] width 64 height 53
click at [305, 150] on input "d." at bounding box center [305, 148] width 0 height 4
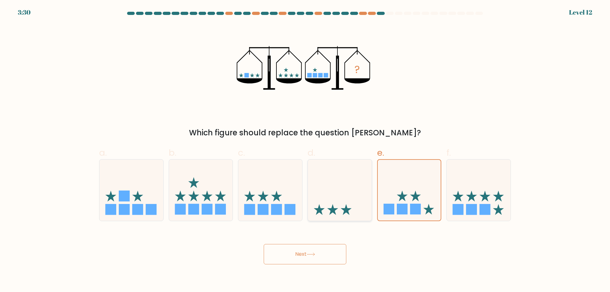
radio input "true"
click at [270, 206] on icon at bounding box center [270, 190] width 64 height 53
click at [305, 150] on input "c." at bounding box center [305, 148] width 0 height 4
radio input "true"
click at [426, 209] on icon at bounding box center [428, 209] width 11 height 11
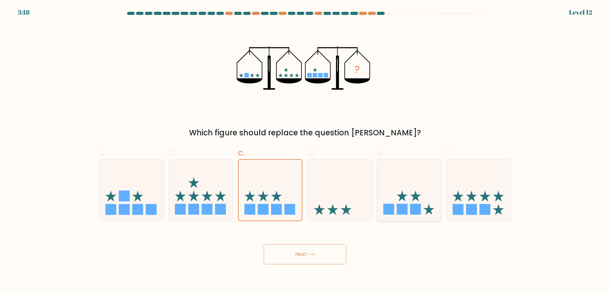
click at [305, 150] on input "e." at bounding box center [305, 148] width 0 height 4
radio input "true"
click at [335, 175] on icon at bounding box center [340, 190] width 64 height 53
click at [305, 150] on input "d." at bounding box center [305, 148] width 0 height 4
radio input "true"
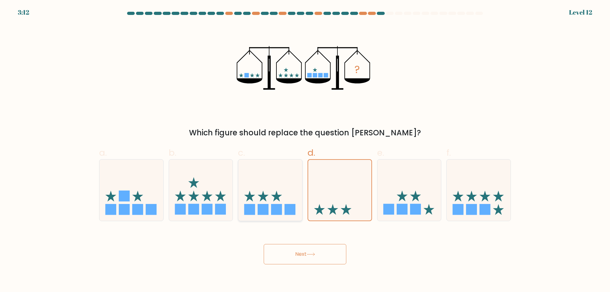
click at [291, 199] on icon at bounding box center [270, 190] width 64 height 53
click at [305, 150] on input "c." at bounding box center [305, 148] width 0 height 4
radio input "true"
click at [184, 211] on rect at bounding box center [180, 209] width 11 height 11
click at [305, 150] on input "b." at bounding box center [305, 148] width 0 height 4
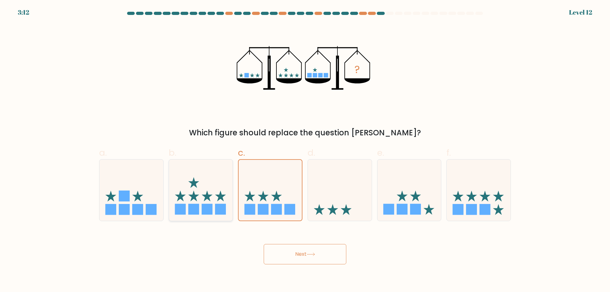
radio input "true"
click at [124, 207] on rect at bounding box center [124, 209] width 11 height 11
click at [305, 150] on input "a." at bounding box center [305, 148] width 0 height 4
radio input "true"
click at [328, 191] on icon at bounding box center [340, 190] width 64 height 53
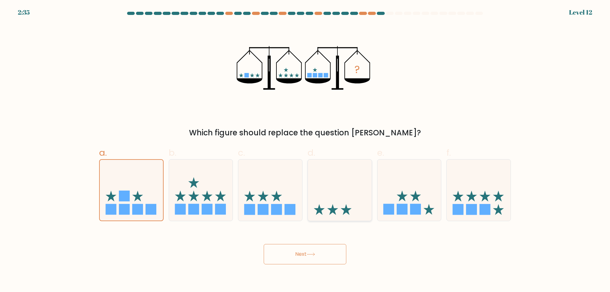
click at [305, 150] on input "d." at bounding box center [305, 148] width 0 height 4
radio input "true"
click at [115, 175] on icon at bounding box center [131, 190] width 64 height 53
click at [305, 150] on input "a." at bounding box center [305, 148] width 0 height 4
radio input "true"
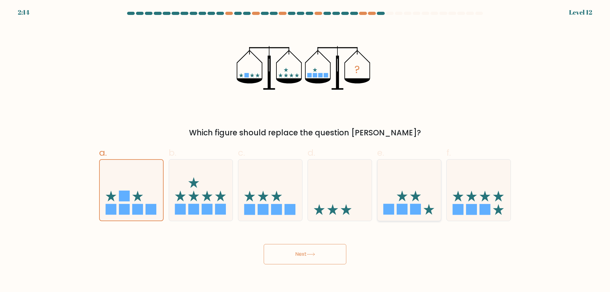
click at [420, 204] on rect at bounding box center [415, 209] width 11 height 11
click at [305, 150] on input "e." at bounding box center [305, 148] width 0 height 4
radio input "true"
click at [312, 258] on button "Next" at bounding box center [305, 254] width 83 height 20
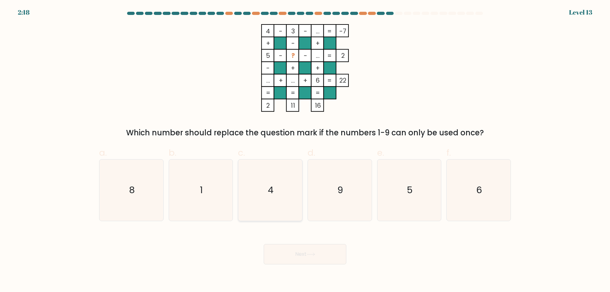
click at [272, 191] on text "4" at bounding box center [271, 190] width 6 height 13
click at [305, 150] on input "c. 4" at bounding box center [305, 148] width 0 height 4
radio input "true"
click at [328, 183] on icon "9" at bounding box center [339, 189] width 61 height 61
click at [305, 150] on input "d. 9" at bounding box center [305, 148] width 0 height 4
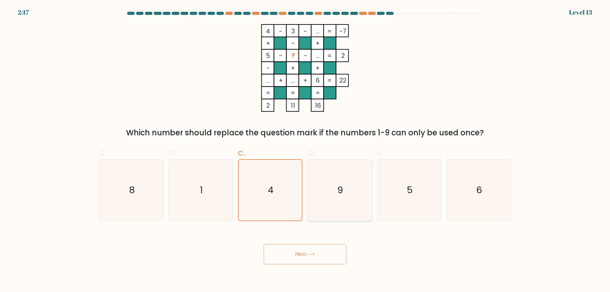
radio input "true"
click at [416, 187] on icon "5" at bounding box center [408, 189] width 61 height 61
click at [305, 150] on input "e. 5" at bounding box center [305, 148] width 0 height 4
radio input "true"
click at [479, 187] on text "6" at bounding box center [479, 190] width 6 height 13
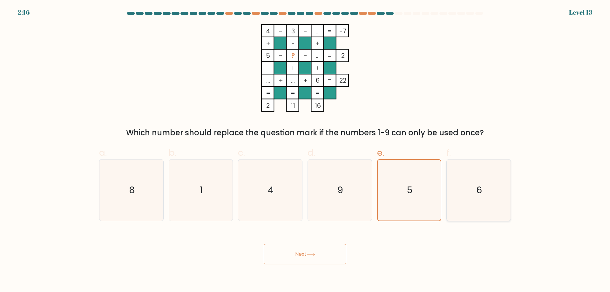
click at [305, 150] on input "f. 6" at bounding box center [305, 148] width 0 height 4
radio input "true"
click at [230, 181] on icon "1" at bounding box center [200, 189] width 61 height 61
click at [305, 150] on input "b. 1" at bounding box center [305, 148] width 0 height 4
radio input "true"
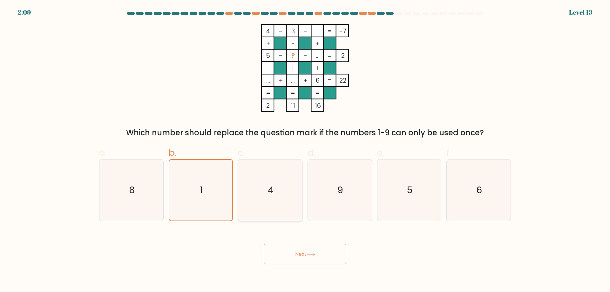
click at [265, 182] on icon "4" at bounding box center [269, 189] width 61 height 61
click at [305, 150] on input "c. 4" at bounding box center [305, 148] width 0 height 4
radio input "true"
click at [292, 253] on button "Next" at bounding box center [305, 254] width 83 height 20
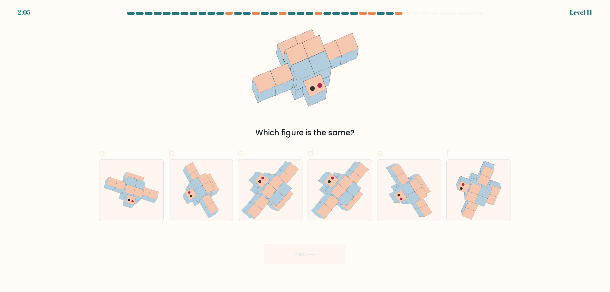
click at [295, 248] on button "Next" at bounding box center [305, 254] width 83 height 20
click at [188, 231] on div "Next" at bounding box center [304, 247] width 419 height 36
click at [178, 109] on div "Which figure is the same?" at bounding box center [304, 81] width 419 height 114
click at [178, 108] on div "Which figure is the same?" at bounding box center [304, 81] width 419 height 114
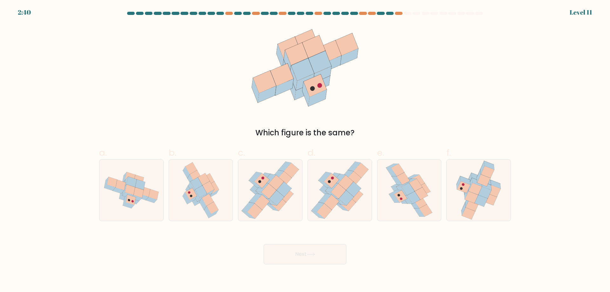
click at [234, 193] on div "b." at bounding box center [201, 183] width 70 height 75
click at [223, 196] on div at bounding box center [201, 190] width 64 height 62
click at [305, 150] on input "b." at bounding box center [305, 148] width 0 height 4
radio input "true"
click at [344, 183] on icon at bounding box center [345, 182] width 15 height 15
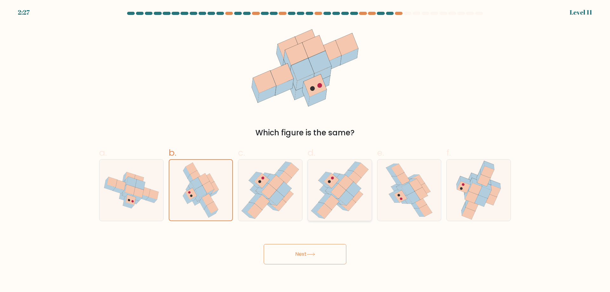
click at [305, 150] on input "d." at bounding box center [305, 148] width 0 height 4
radio input "true"
click at [220, 175] on icon at bounding box center [201, 189] width 44 height 61
click at [305, 150] on input "b." at bounding box center [305, 148] width 0 height 4
radio input "true"
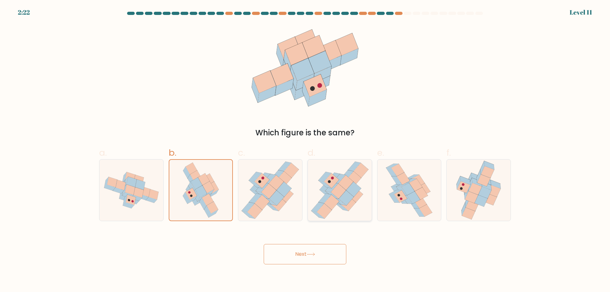
click at [344, 190] on icon at bounding box center [338, 191] width 15 height 15
click at [305, 150] on input "d." at bounding box center [305, 148] width 0 height 4
radio input "true"
drag, startPoint x: 402, startPoint y: 198, endPoint x: 395, endPoint y: 208, distance: 12.5
click at [402, 198] on icon at bounding box center [400, 196] width 13 height 12
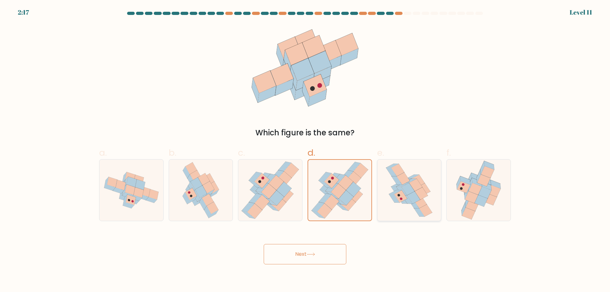
click at [305, 150] on input "e." at bounding box center [305, 148] width 0 height 4
radio input "true"
click at [315, 255] on icon at bounding box center [310, 253] width 9 height 3
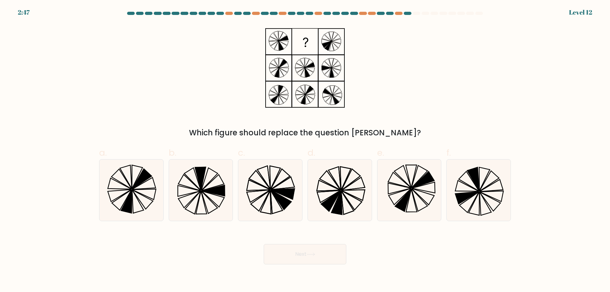
click at [180, 120] on div "Which figure should replace the question mark?" at bounding box center [304, 81] width 419 height 114
click at [135, 85] on div "Which figure should replace the question mark?" at bounding box center [304, 81] width 419 height 114
click at [293, 195] on icon at bounding box center [282, 194] width 23 height 10
click at [305, 150] on input "c." at bounding box center [305, 148] width 0 height 4
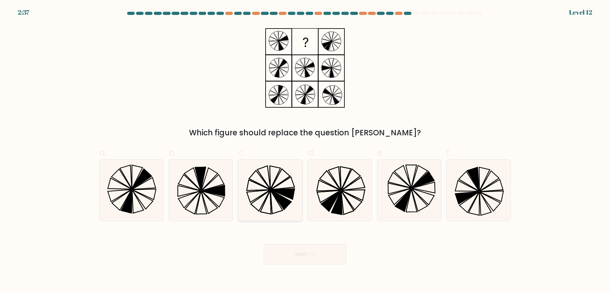
radio input "true"
click at [305, 251] on button "Next" at bounding box center [305, 254] width 83 height 20
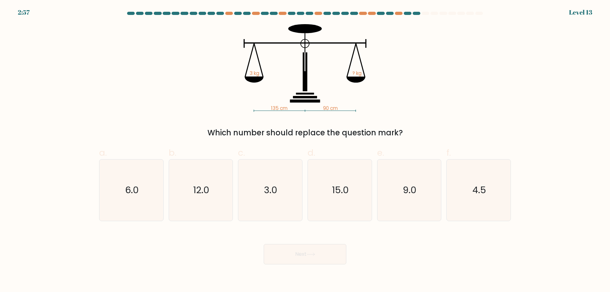
click at [415, 111] on div "135 cm 90 cm 3 kg ? kg Which number should replace the question mark?" at bounding box center [304, 81] width 419 height 114
click at [374, 114] on div "135 cm 90 cm 3 kg ? kg Which number should replace the question mark?" at bounding box center [304, 81] width 419 height 114
click at [362, 113] on div "135 cm 90 cm 3 kg ? kg Which number should replace the question mark?" at bounding box center [304, 81] width 419 height 114
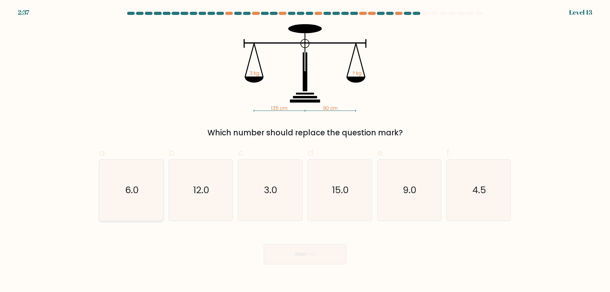
click at [138, 183] on icon "6.0" at bounding box center [131, 189] width 61 height 61
click at [305, 150] on input "a. 6.0" at bounding box center [305, 148] width 0 height 4
radio input "true"
click at [462, 190] on icon "4.5" at bounding box center [478, 189] width 61 height 61
click at [305, 150] on input "f. 4.5" at bounding box center [305, 148] width 0 height 4
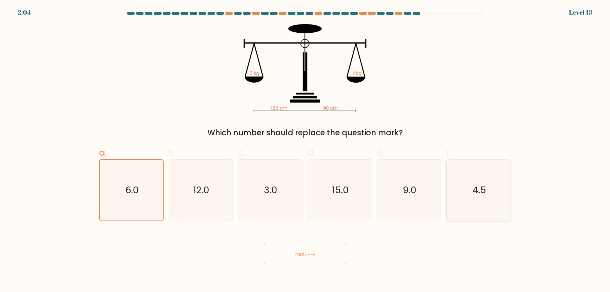
radio input "true"
click at [154, 191] on icon "6.0" at bounding box center [131, 189] width 61 height 61
click at [305, 150] on input "a. 6.0" at bounding box center [305, 148] width 0 height 4
radio input "true"
click at [467, 194] on icon "4.5" at bounding box center [478, 189] width 61 height 61
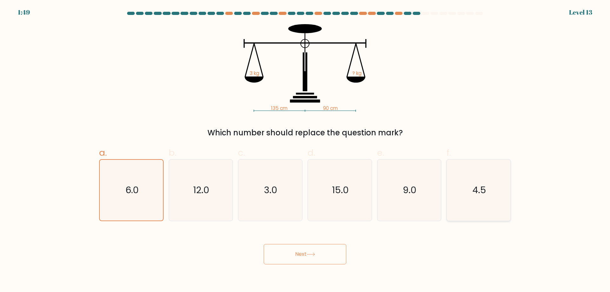
click at [305, 150] on input "f. 4.5" at bounding box center [305, 148] width 0 height 4
radio input "true"
click at [145, 188] on icon "6.0" at bounding box center [131, 189] width 61 height 61
click at [305, 150] on input "a. 6.0" at bounding box center [305, 148] width 0 height 4
radio input "true"
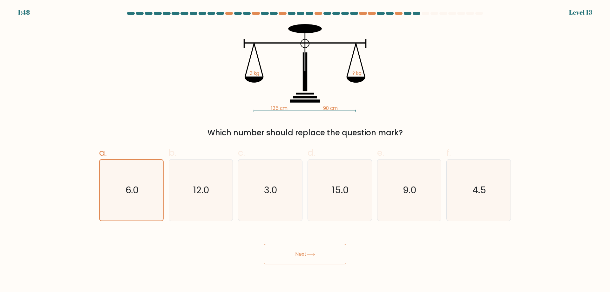
click at [312, 257] on button "Next" at bounding box center [305, 254] width 83 height 20
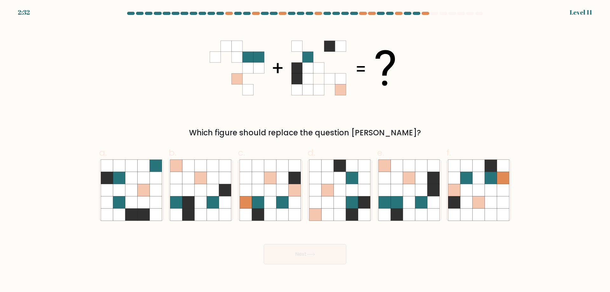
click at [388, 121] on div "Which figure should replace the question mark?" at bounding box center [304, 81] width 419 height 114
click at [389, 121] on div "Which figure should replace the question mark?" at bounding box center [304, 81] width 419 height 114
click at [300, 126] on div "Which figure should replace the question mark?" at bounding box center [304, 81] width 419 height 114
click at [404, 201] on icon at bounding box center [409, 202] width 12 height 12
click at [305, 150] on input "e." at bounding box center [305, 148] width 0 height 4
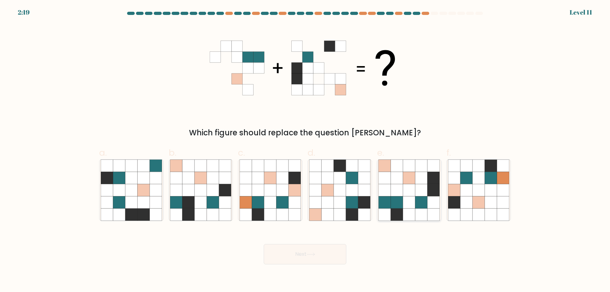
radio input "true"
click at [400, 197] on icon at bounding box center [397, 202] width 12 height 12
click at [305, 150] on input "e." at bounding box center [305, 148] width 0 height 4
click at [318, 257] on button "Next" at bounding box center [305, 254] width 83 height 20
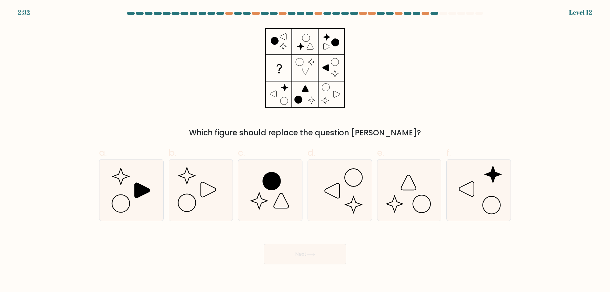
click at [390, 76] on div "Which figure should replace the question mark?" at bounding box center [304, 81] width 419 height 114
click at [388, 74] on div "Which figure should replace the question mark?" at bounding box center [304, 81] width 419 height 114
click at [285, 179] on icon at bounding box center [269, 189] width 61 height 61
click at [305, 150] on input "c." at bounding box center [305, 148] width 0 height 4
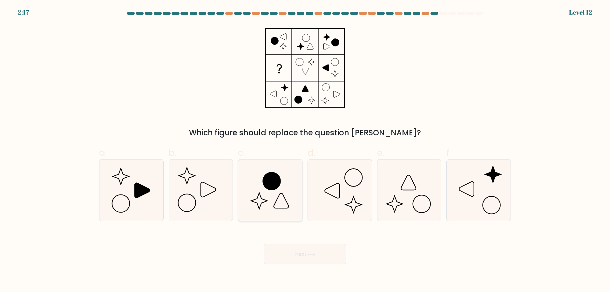
radio input "true"
click at [136, 199] on icon at bounding box center [131, 189] width 61 height 61
click at [305, 150] on input "a." at bounding box center [305, 148] width 0 height 4
radio input "true"
click at [326, 256] on button "Next" at bounding box center [305, 254] width 83 height 20
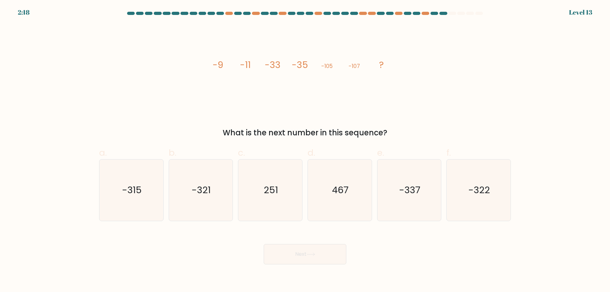
click at [260, 104] on icon "image/svg+xml -9 -11 -33 -35 -105 -107 ?" at bounding box center [305, 68] width 191 height 88
click at [257, 104] on icon "image/svg+xml -9 -11 -33 -35 -105 -107 ?" at bounding box center [305, 68] width 191 height 88
drag, startPoint x: 220, startPoint y: 66, endPoint x: 264, endPoint y: 66, distance: 43.8
click at [264, 66] on icon "image/svg+xml -9 -11 -33 -35 -105 -107 ?" at bounding box center [305, 68] width 191 height 88
click at [256, 69] on icon "image/svg+xml -9 -11 -33 -35 -105 -107 ?" at bounding box center [305, 68] width 191 height 88
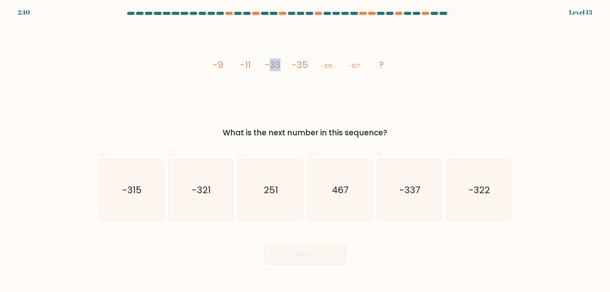
drag, startPoint x: 270, startPoint y: 68, endPoint x: 280, endPoint y: 68, distance: 10.2
click at [280, 68] on tspan "-33" at bounding box center [273, 64] width 16 height 13
drag, startPoint x: 325, startPoint y: 65, endPoint x: 369, endPoint y: 66, distance: 43.8
click at [369, 66] on icon "image/svg+xml -9 -11 -33 -35 -105 -107 ?" at bounding box center [305, 68] width 191 height 88
click at [248, 68] on tspan "-11" at bounding box center [245, 64] width 11 height 13
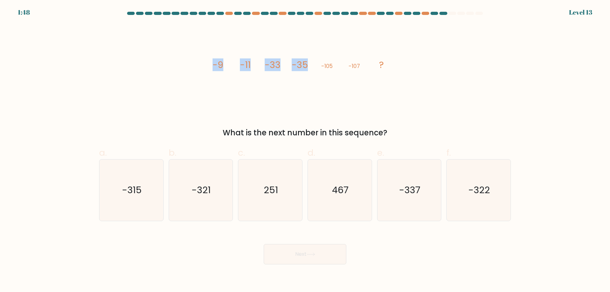
drag, startPoint x: 219, startPoint y: 65, endPoint x: 307, endPoint y: 66, distance: 88.6
click at [307, 66] on g "-9 -11 -33 -35 -105 -107 ?" at bounding box center [297, 64] width 171 height 13
drag, startPoint x: 305, startPoint y: 67, endPoint x: 300, endPoint y: 71, distance: 6.1
click at [305, 68] on tspan "-35" at bounding box center [300, 64] width 16 height 13
click at [296, 75] on icon "image/svg+xml -9 -11 -33 -35 -105 -107 ?" at bounding box center [305, 68] width 191 height 88
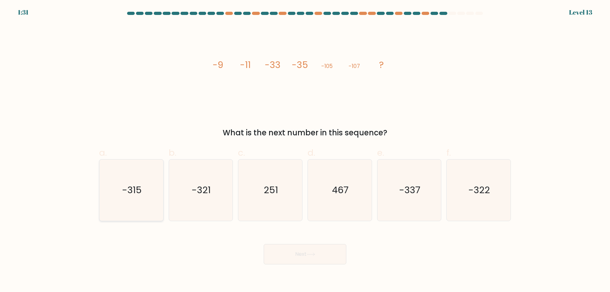
click at [155, 195] on icon "-315" at bounding box center [131, 189] width 61 height 61
click at [305, 150] on input "a. -315" at bounding box center [305, 148] width 0 height 4
radio input "true"
click at [295, 250] on button "Next" at bounding box center [305, 254] width 83 height 20
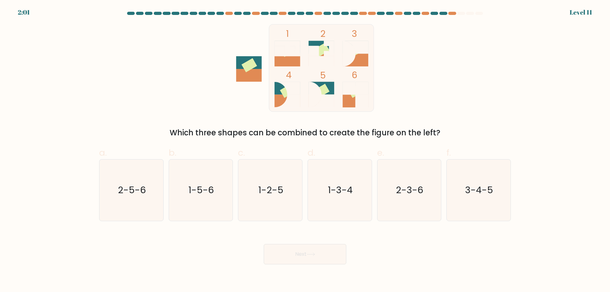
click at [432, 100] on div "1 2 3 4 5 6 Which three shapes can be combined to create the figure on the left?" at bounding box center [304, 81] width 419 height 114
click at [351, 65] on rect at bounding box center [355, 60] width 26 height 13
click at [415, 190] on text "2-3-6" at bounding box center [409, 190] width 27 height 13
click at [305, 150] on input "e. 2-3-6" at bounding box center [305, 148] width 0 height 4
radio input "true"
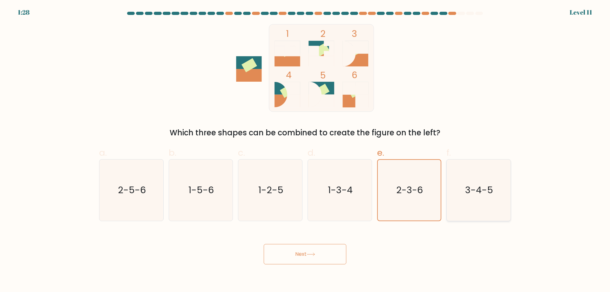
click at [500, 189] on icon "3-4-5" at bounding box center [478, 189] width 61 height 61
click at [305, 150] on input "f. 3-4-5" at bounding box center [305, 148] width 0 height 4
radio input "true"
click at [415, 184] on text "2-3-6" at bounding box center [409, 190] width 27 height 13
click at [305, 150] on input "e. 2-3-6" at bounding box center [305, 148] width 0 height 4
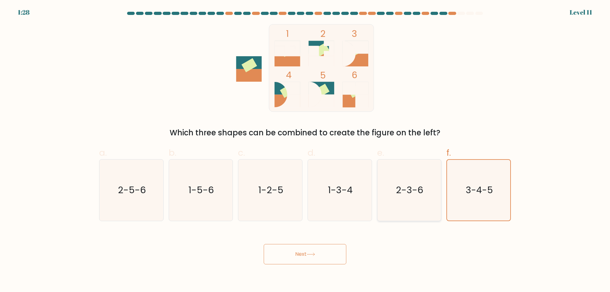
radio input "true"
drag, startPoint x: 336, startPoint y: 184, endPoint x: 330, endPoint y: 184, distance: 6.4
click at [336, 184] on text "1-3-4" at bounding box center [340, 190] width 25 height 13
click at [305, 150] on input "d. 1-3-4" at bounding box center [305, 148] width 0 height 4
radio input "true"
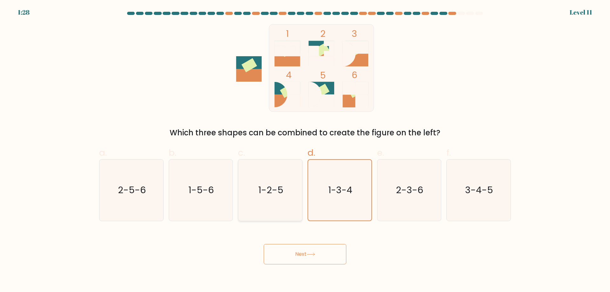
click at [274, 184] on text "1-2-5" at bounding box center [270, 190] width 25 height 13
click at [305, 150] on input "c. 1-2-5" at bounding box center [305, 148] width 0 height 4
radio input "true"
click at [135, 189] on text "2-5-6" at bounding box center [132, 190] width 28 height 13
click at [305, 150] on input "a. 2-5-6" at bounding box center [305, 148] width 0 height 4
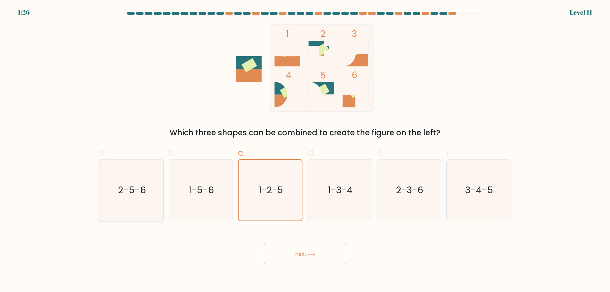
radio input "true"
click at [466, 195] on text "3-4-5" at bounding box center [479, 190] width 28 height 13
click at [305, 150] on input "f. 3-4-5" at bounding box center [305, 148] width 0 height 4
radio input "true"
click at [306, 252] on button "Next" at bounding box center [305, 254] width 83 height 20
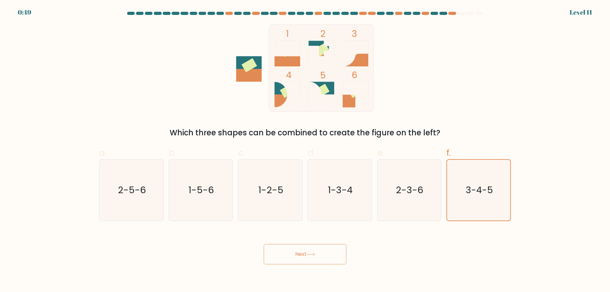
click at [309, 255] on icon at bounding box center [310, 253] width 9 height 3
click at [463, 174] on icon "3-4-5" at bounding box center [478, 190] width 61 height 61
click at [305, 150] on input "f. 3-4-5" at bounding box center [305, 148] width 0 height 4
click at [391, 188] on icon "2-3-6" at bounding box center [408, 189] width 61 height 61
click at [305, 150] on input "e. 2-3-6" at bounding box center [305, 148] width 0 height 4
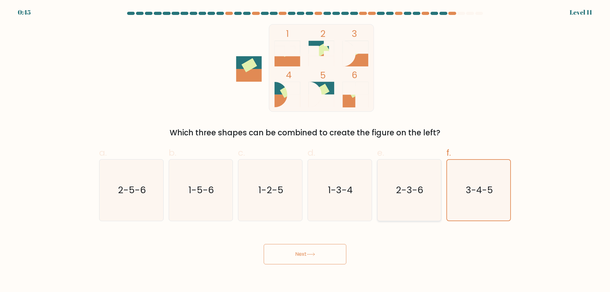
radio input "true"
click at [456, 183] on icon "3-4-5" at bounding box center [478, 189] width 61 height 61
click at [305, 150] on input "f. 3-4-5" at bounding box center [305, 148] width 0 height 4
radio input "true"
click at [311, 259] on button "Next" at bounding box center [305, 254] width 83 height 20
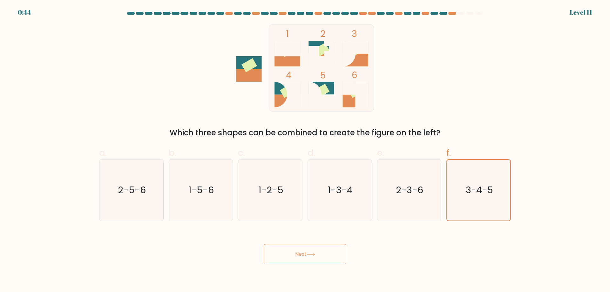
click at [312, 250] on button "Next" at bounding box center [305, 254] width 83 height 20
click at [312, 249] on button "Next" at bounding box center [305, 254] width 83 height 20
drag, startPoint x: 312, startPoint y: 248, endPoint x: 319, endPoint y: 235, distance: 15.1
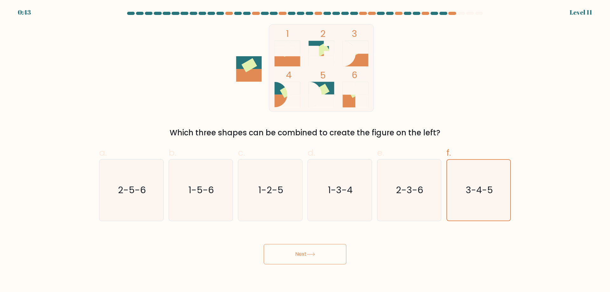
click at [313, 247] on button "Next" at bounding box center [305, 254] width 83 height 20
click at [330, 249] on button "Next" at bounding box center [305, 254] width 83 height 20
click at [329, 249] on button "Next" at bounding box center [305, 254] width 83 height 20
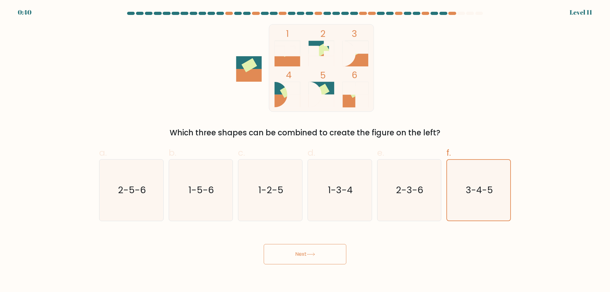
click at [329, 249] on button "Next" at bounding box center [305, 254] width 83 height 20
click at [330, 248] on button "Next" at bounding box center [305, 254] width 83 height 20
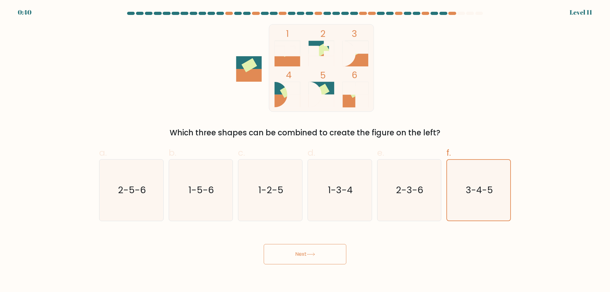
click at [330, 248] on button "Next" at bounding box center [305, 254] width 83 height 20
click at [429, 188] on icon "2-3-6" at bounding box center [408, 189] width 61 height 61
click at [305, 150] on input "e. 2-3-6" at bounding box center [305, 148] width 0 height 4
radio input "true"
click at [479, 186] on text "3-4-5" at bounding box center [479, 190] width 28 height 13
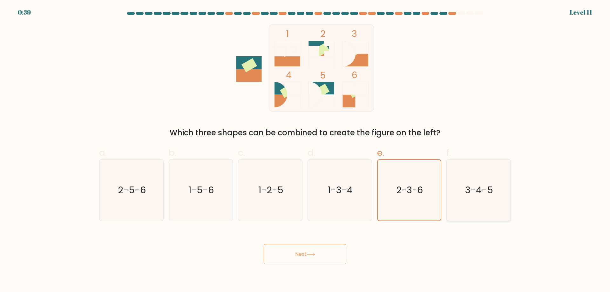
click at [305, 150] on input "f. 3-4-5" at bounding box center [305, 148] width 0 height 4
radio input "true"
click at [320, 252] on button "Next" at bounding box center [305, 254] width 83 height 20
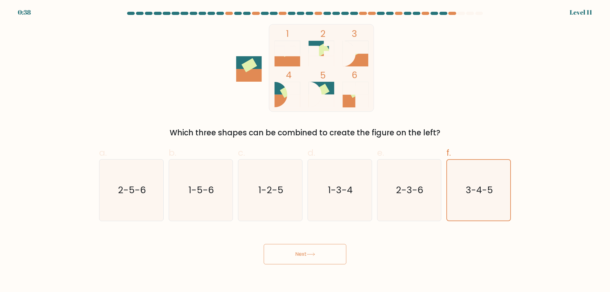
click at [320, 252] on button "Next" at bounding box center [305, 254] width 83 height 20
click at [285, 251] on button "Next" at bounding box center [305, 254] width 83 height 20
drag, startPoint x: 285, startPoint y: 251, endPoint x: 256, endPoint y: 223, distance: 39.8
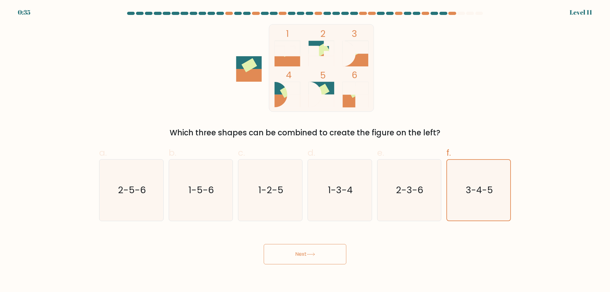
click at [285, 249] on button "Next" at bounding box center [305, 254] width 83 height 20
click at [172, 197] on icon "1-5-6" at bounding box center [200, 189] width 61 height 61
click at [305, 150] on input "b. 1-5-6" at bounding box center [305, 148] width 0 height 4
radio input "true"
click at [146, 194] on icon "2-5-6" at bounding box center [131, 189] width 61 height 61
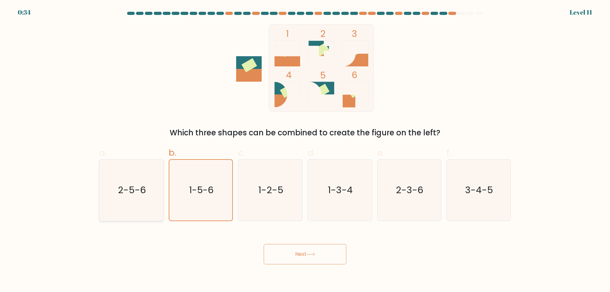
click at [305, 150] on input "a. 2-5-6" at bounding box center [305, 148] width 0 height 4
radio input "true"
drag, startPoint x: 240, startPoint y: 195, endPoint x: 251, endPoint y: 195, distance: 11.1
click at [241, 195] on icon "1-2-5" at bounding box center [269, 189] width 61 height 61
click at [305, 150] on input "c. 1-2-5" at bounding box center [305, 148] width 0 height 4
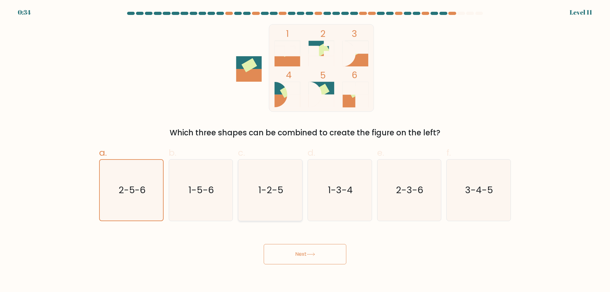
radio input "true"
click at [355, 195] on icon "1-3-4" at bounding box center [339, 189] width 61 height 61
click at [305, 150] on input "d. 1-3-4" at bounding box center [305, 148] width 0 height 4
radio input "true"
drag, startPoint x: 442, startPoint y: 195, endPoint x: 452, endPoint y: 195, distance: 10.5
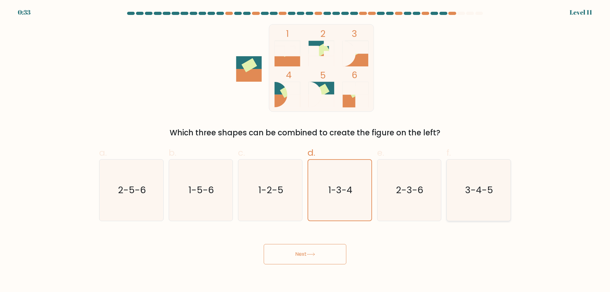
click at [442, 195] on div "e. 2-3-6" at bounding box center [409, 183] width 70 height 75
click at [466, 194] on text "3-4-5" at bounding box center [479, 190] width 28 height 13
click at [305, 150] on input "f. 3-4-5" at bounding box center [305, 148] width 0 height 4
radio input "true"
click at [317, 251] on button "Next" at bounding box center [305, 254] width 83 height 20
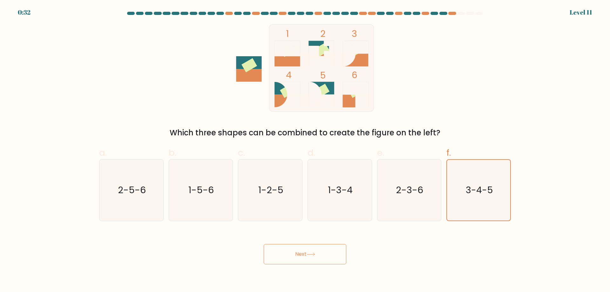
click at [317, 251] on button "Next" at bounding box center [305, 254] width 83 height 20
click at [264, 244] on button "Next" at bounding box center [305, 254] width 83 height 20
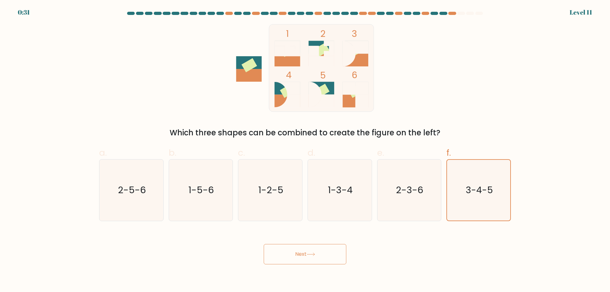
click at [264, 244] on button "Next" at bounding box center [305, 254] width 83 height 20
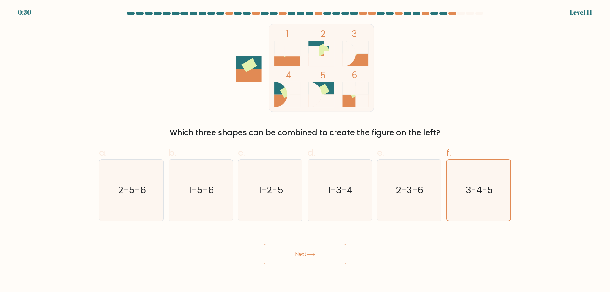
click at [264, 244] on button "Next" at bounding box center [305, 254] width 83 height 20
click at [477, 195] on text "3-4-5" at bounding box center [479, 190] width 27 height 13
click at [305, 150] on input "f. 3-4-5" at bounding box center [305, 148] width 0 height 4
click at [477, 195] on text "3-4-5" at bounding box center [479, 190] width 27 height 13
click at [305, 150] on input "f. 3-4-5" at bounding box center [305, 148] width 0 height 4
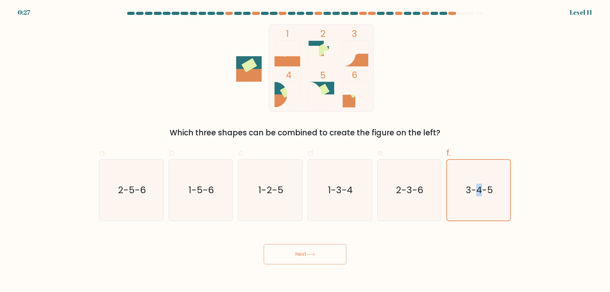
click at [315, 247] on button "Next" at bounding box center [305, 254] width 83 height 20
click at [447, 241] on div "Next" at bounding box center [304, 247] width 419 height 36
click at [485, 206] on icon "3-4-5" at bounding box center [478, 190] width 61 height 61
click at [305, 150] on input "f. 3-4-5" at bounding box center [305, 148] width 0 height 4
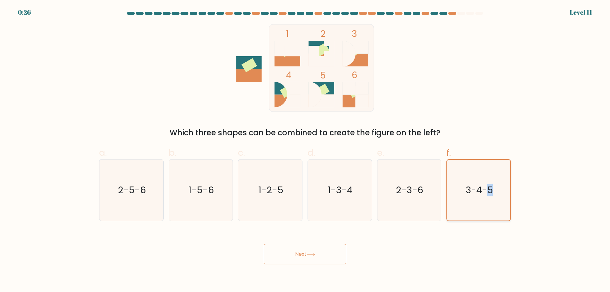
click at [485, 206] on icon "3-4-5" at bounding box center [478, 190] width 61 height 61
click at [305, 150] on input "f. 3-4-5" at bounding box center [305, 148] width 0 height 4
click at [318, 252] on button "Next" at bounding box center [305, 254] width 83 height 20
click at [319, 253] on button "Next" at bounding box center [305, 254] width 83 height 20
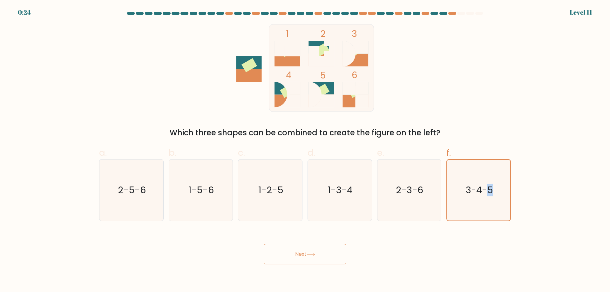
click at [319, 253] on button "Next" at bounding box center [305, 254] width 83 height 20
click at [320, 253] on button "Next" at bounding box center [305, 254] width 83 height 20
click at [314, 261] on button "Next" at bounding box center [305, 254] width 83 height 20
click at [442, 237] on div "Next" at bounding box center [304, 247] width 419 height 36
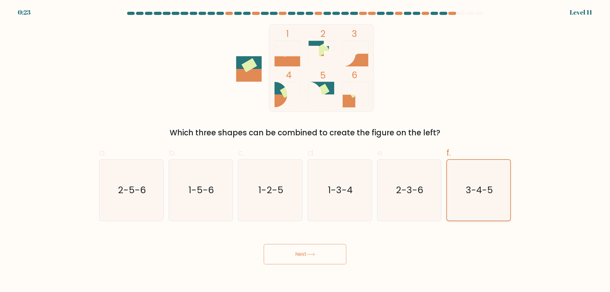
click at [477, 194] on text "3-4-5" at bounding box center [479, 190] width 27 height 13
click at [305, 150] on input "f. 3-4-5" at bounding box center [305, 148] width 0 height 4
click at [426, 193] on icon "2-3-6" at bounding box center [408, 189] width 61 height 61
click at [305, 150] on input "e. 2-3-6" at bounding box center [305, 148] width 0 height 4
radio input "true"
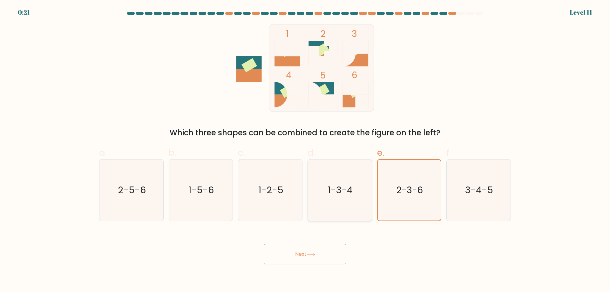
click at [349, 187] on text "1-3-4" at bounding box center [340, 190] width 25 height 13
click at [305, 150] on input "d. 1-3-4" at bounding box center [305, 148] width 0 height 4
radio input "true"
click at [416, 187] on text "2-3-6" at bounding box center [409, 190] width 27 height 13
click at [305, 150] on input "e. 2-3-6" at bounding box center [305, 148] width 0 height 4
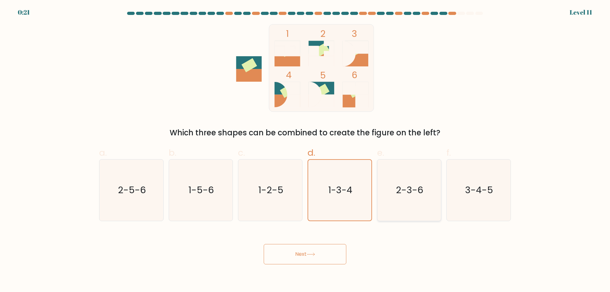
radio input "true"
click at [487, 186] on text "3-4-5" at bounding box center [479, 190] width 28 height 13
click at [305, 150] on input "f. 3-4-5" at bounding box center [305, 148] width 0 height 4
radio input "true"
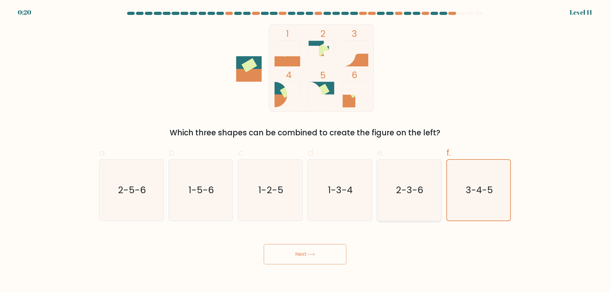
click at [431, 187] on icon "2-3-6" at bounding box center [408, 189] width 61 height 61
click at [305, 150] on input "e. 2-3-6" at bounding box center [305, 148] width 0 height 4
radio input "true"
click at [458, 198] on icon "3-4-5" at bounding box center [478, 189] width 61 height 61
click at [305, 150] on input "f. 3-4-5" at bounding box center [305, 148] width 0 height 4
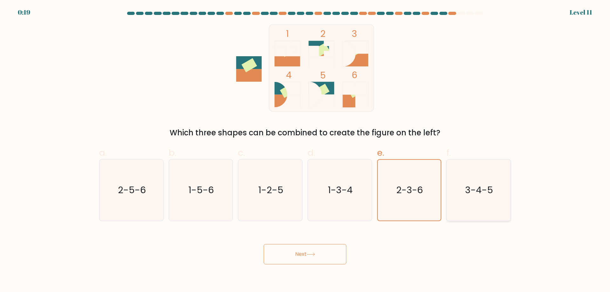
radio input "true"
click at [303, 249] on button "Next" at bounding box center [305, 254] width 83 height 20
click at [304, 255] on button "Next" at bounding box center [305, 254] width 83 height 20
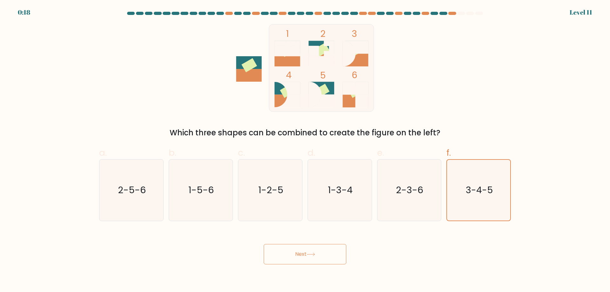
click at [304, 255] on button "Next" at bounding box center [305, 254] width 83 height 20
drag, startPoint x: 501, startPoint y: 197, endPoint x: 495, endPoint y: 199, distance: 6.5
click at [501, 198] on icon "3-4-5" at bounding box center [478, 190] width 61 height 61
click at [305, 150] on input "f. 3-4-5" at bounding box center [305, 148] width 0 height 4
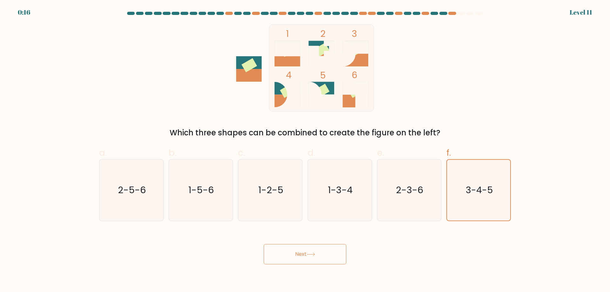
click at [300, 261] on button "Next" at bounding box center [305, 254] width 83 height 20
click at [302, 258] on button "Next" at bounding box center [305, 254] width 83 height 20
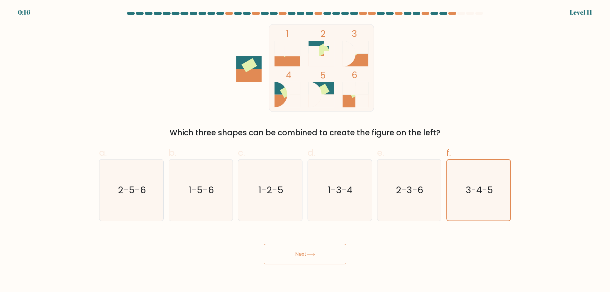
click at [302, 258] on button "Next" at bounding box center [305, 254] width 83 height 20
click at [217, 104] on div "1 2 3 4 5 6 Which three shapes can be combined to create the figure on the left?" at bounding box center [304, 81] width 419 height 114
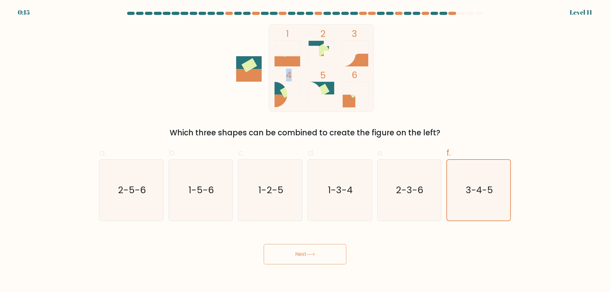
click at [217, 104] on div "1 2 3 4 5 6 Which three shapes can be combined to create the figure on the left?" at bounding box center [304, 81] width 419 height 114
click at [158, 95] on div "1 2 3 4 5 6 Which three shapes can be combined to create the figure on the left?" at bounding box center [304, 81] width 419 height 114
click at [327, 247] on button "Next" at bounding box center [305, 254] width 83 height 20
click at [326, 251] on button "Next" at bounding box center [305, 254] width 83 height 20
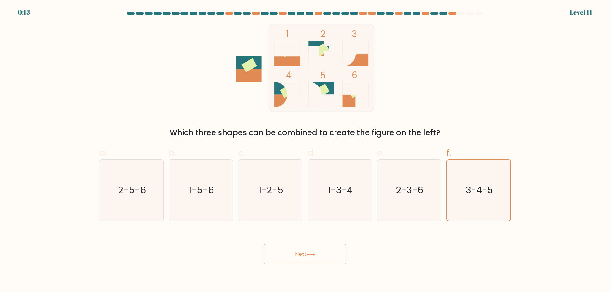
click at [326, 251] on button "Next" at bounding box center [305, 254] width 83 height 20
drag, startPoint x: 326, startPoint y: 248, endPoint x: 301, endPoint y: 251, distance: 25.5
click at [314, 248] on button "Next" at bounding box center [305, 254] width 83 height 20
click at [301, 251] on button "Next" at bounding box center [305, 254] width 83 height 20
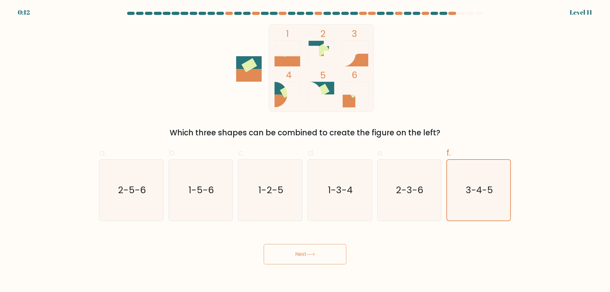
click at [301, 251] on button "Next" at bounding box center [305, 254] width 83 height 20
click at [474, 190] on text "3-4-5" at bounding box center [479, 190] width 27 height 13
click at [305, 150] on input "f. 3-4-5" at bounding box center [305, 148] width 0 height 4
click at [301, 261] on button "Next" at bounding box center [305, 254] width 83 height 20
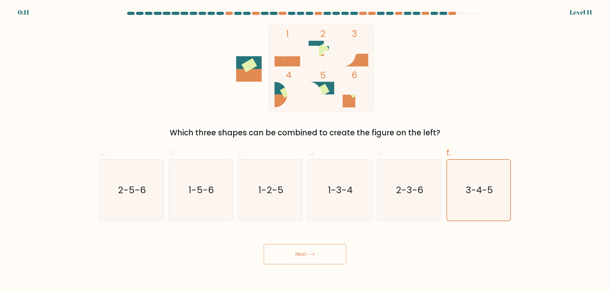
click at [301, 261] on button "Next" at bounding box center [305, 254] width 83 height 20
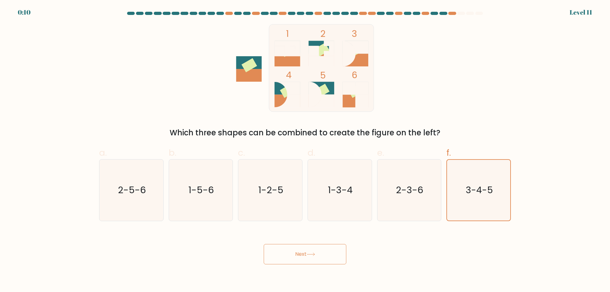
click at [301, 261] on button "Next" at bounding box center [305, 254] width 83 height 20
click at [422, 198] on icon "2-3-6" at bounding box center [408, 189] width 61 height 61
click at [305, 150] on input "e. 2-3-6" at bounding box center [305, 148] width 0 height 4
radio input "true"
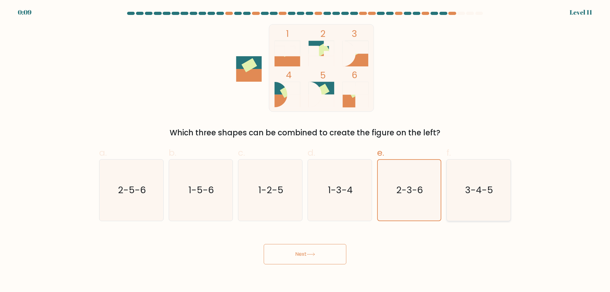
click at [475, 195] on text "3-4-5" at bounding box center [479, 190] width 28 height 13
click at [305, 150] on input "f. 3-4-5" at bounding box center [305, 148] width 0 height 4
radio input "true"
click at [313, 252] on button "Next" at bounding box center [305, 254] width 83 height 20
click at [421, 204] on icon "2-3-6" at bounding box center [408, 189] width 61 height 61
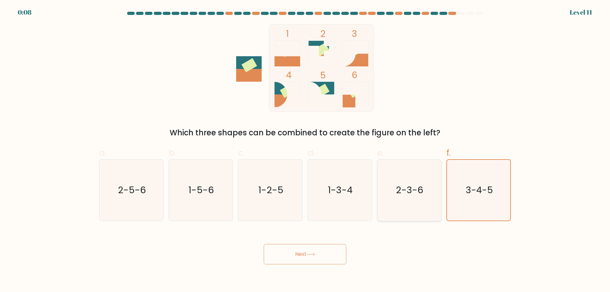
click at [305, 150] on input "e. 2-3-6" at bounding box center [305, 148] width 0 height 4
radio input "true"
drag, startPoint x: 284, startPoint y: 273, endPoint x: 293, endPoint y: 263, distance: 13.3
click at [285, 274] on body "0:08 Level 11" at bounding box center [305, 146] width 610 height 292
click at [301, 248] on button "Next" at bounding box center [305, 254] width 83 height 20
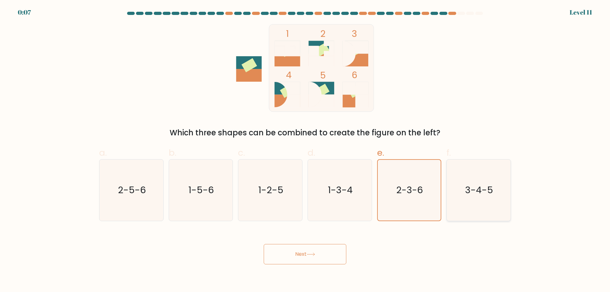
click at [487, 198] on icon "3-4-5" at bounding box center [478, 189] width 61 height 61
click at [305, 150] on input "f. 3-4-5" at bounding box center [305, 148] width 0 height 4
radio input "true"
click at [324, 249] on button "Next" at bounding box center [305, 254] width 83 height 20
click at [323, 251] on button "Next" at bounding box center [305, 254] width 83 height 20
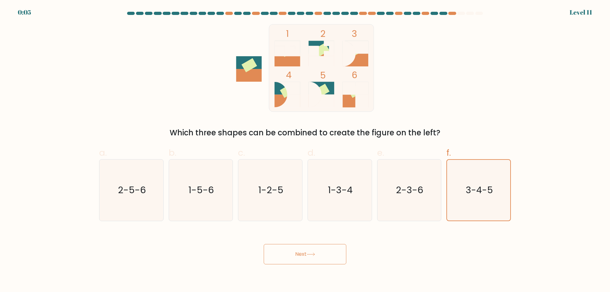
click at [323, 252] on button "Next" at bounding box center [305, 254] width 83 height 20
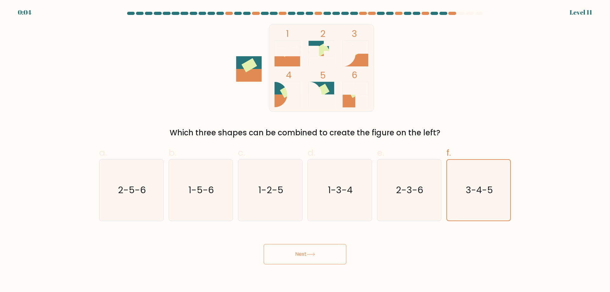
click at [323, 252] on button "Next" at bounding box center [305, 254] width 83 height 20
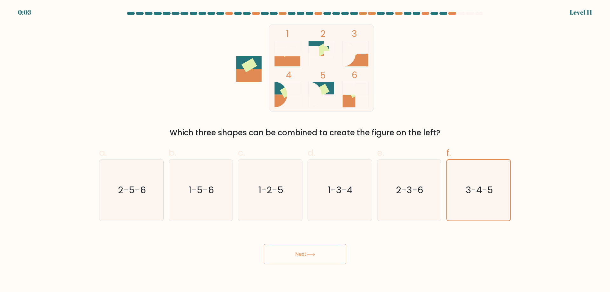
click at [323, 252] on button "Next" at bounding box center [305, 254] width 83 height 20
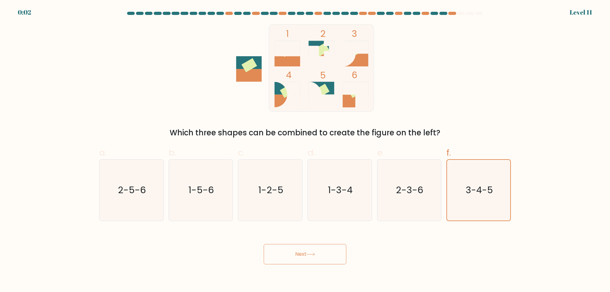
click at [323, 252] on button "Next" at bounding box center [305, 254] width 83 height 20
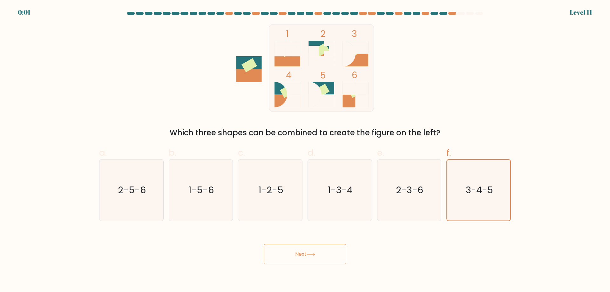
click at [324, 251] on button "Next" at bounding box center [305, 254] width 83 height 20
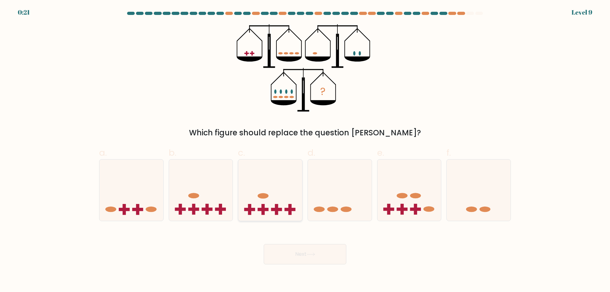
click at [271, 204] on icon at bounding box center [270, 190] width 64 height 53
click at [305, 150] on input "c." at bounding box center [305, 148] width 0 height 4
radio input "true"
click at [428, 213] on icon at bounding box center [409, 190] width 64 height 53
click at [305, 150] on input "e." at bounding box center [305, 148] width 0 height 4
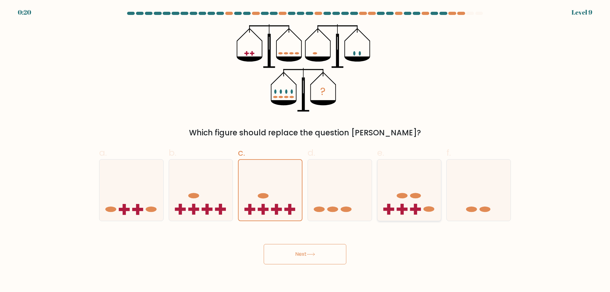
radio input "true"
click at [321, 191] on icon at bounding box center [340, 190] width 64 height 53
click at [305, 150] on input "d." at bounding box center [305, 148] width 0 height 4
radio input "true"
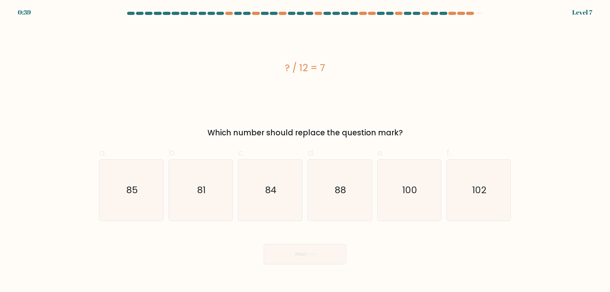
click at [381, 96] on div "? / 12 = 7" at bounding box center [305, 68] width 412 height 88
click at [230, 180] on icon "81" at bounding box center [200, 189] width 61 height 61
click at [305, 150] on input "b. 81" at bounding box center [305, 148] width 0 height 4
radio input "true"
click at [258, 182] on icon "84" at bounding box center [269, 189] width 61 height 61
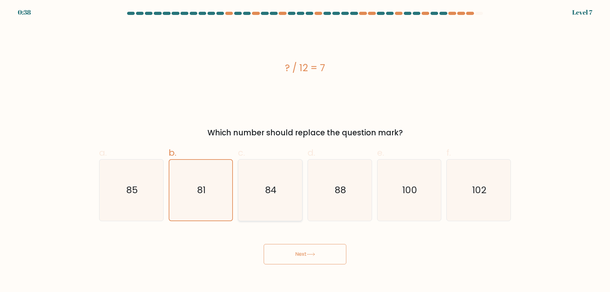
click at [305, 150] on input "c. 84" at bounding box center [305, 148] width 0 height 4
radio input "true"
click at [339, 187] on text "88" at bounding box center [339, 190] width 11 height 13
click at [305, 150] on input "d. 88" at bounding box center [305, 148] width 0 height 4
radio input "true"
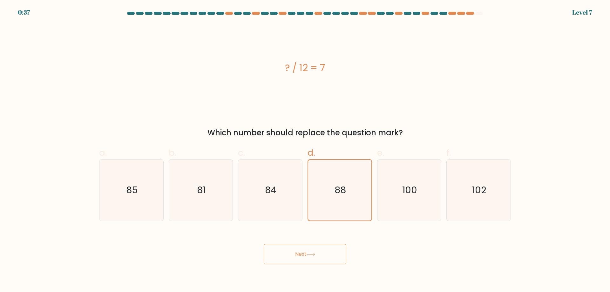
click at [445, 196] on div "f. 102" at bounding box center [479, 183] width 70 height 75
click at [517, 195] on form "a." at bounding box center [305, 138] width 610 height 252
click at [412, 193] on text "100" at bounding box center [409, 190] width 15 height 13
click at [305, 150] on input "e. 100" at bounding box center [305, 148] width 0 height 4
radio input "true"
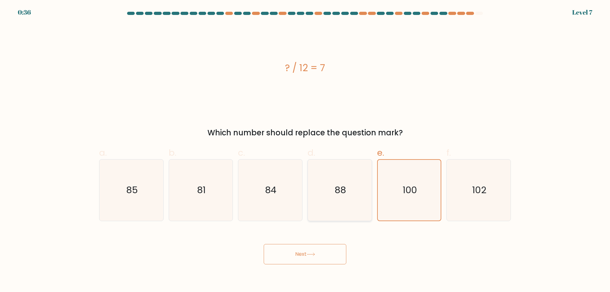
click at [355, 191] on icon "88" at bounding box center [339, 189] width 61 height 61
click at [305, 150] on input "d. 88" at bounding box center [305, 148] width 0 height 4
radio input "true"
click at [426, 189] on icon "100" at bounding box center [408, 189] width 61 height 61
click at [305, 150] on input "e. 100" at bounding box center [305, 148] width 0 height 4
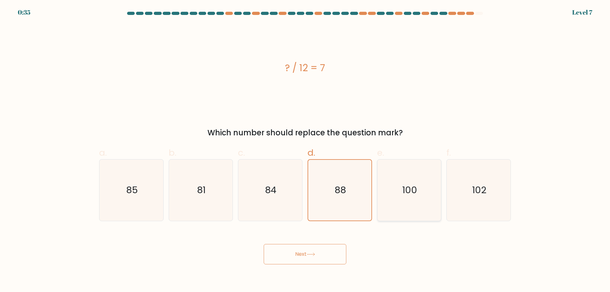
radio input "true"
click at [481, 191] on text "102" at bounding box center [479, 190] width 14 height 13
click at [305, 150] on input "f. 102" at bounding box center [305, 148] width 0 height 4
radio input "true"
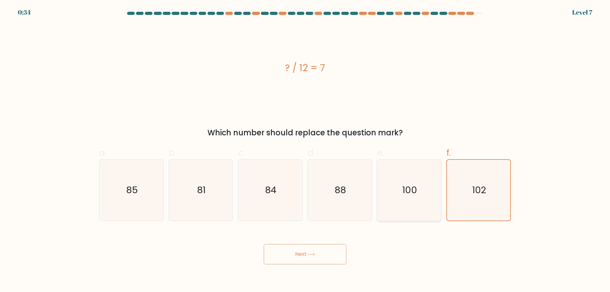
click at [429, 197] on icon "100" at bounding box center [408, 189] width 61 height 61
click at [305, 150] on input "e. 100" at bounding box center [305, 148] width 0 height 4
radio input "true"
click at [318, 191] on icon "88" at bounding box center [339, 189] width 61 height 61
click at [305, 150] on input "d. 88" at bounding box center [305, 148] width 0 height 4
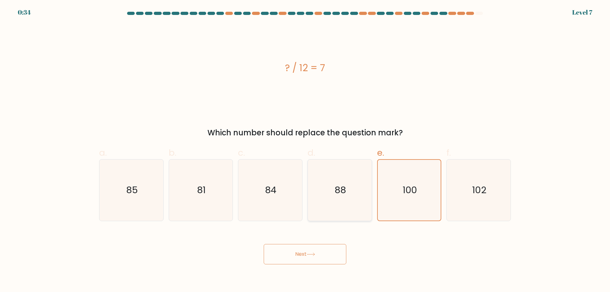
radio input "true"
click at [249, 192] on icon "84" at bounding box center [269, 189] width 61 height 61
click at [305, 150] on input "c. 84" at bounding box center [305, 148] width 0 height 4
radio input "true"
click at [192, 198] on icon "81" at bounding box center [200, 189] width 61 height 61
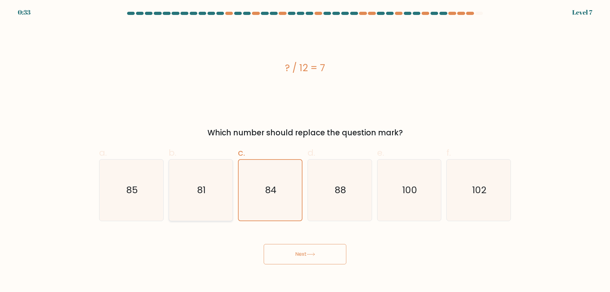
click at [305, 150] on input "b. 81" at bounding box center [305, 148] width 0 height 4
radio input "true"
click at [144, 199] on icon "85" at bounding box center [131, 189] width 61 height 61
click at [305, 150] on input "a. 85" at bounding box center [305, 148] width 0 height 4
radio input "true"
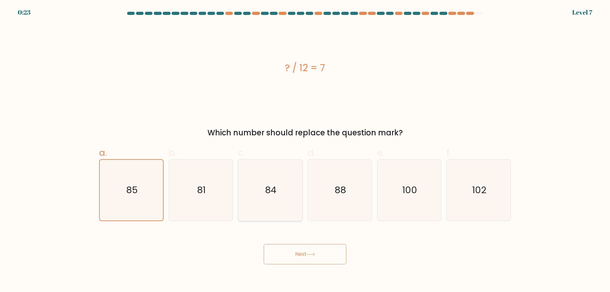
click at [282, 191] on icon "84" at bounding box center [269, 189] width 61 height 61
click at [305, 150] on input "c. 84" at bounding box center [305, 148] width 0 height 4
radio input "true"
click at [297, 249] on button "Next" at bounding box center [305, 254] width 83 height 20
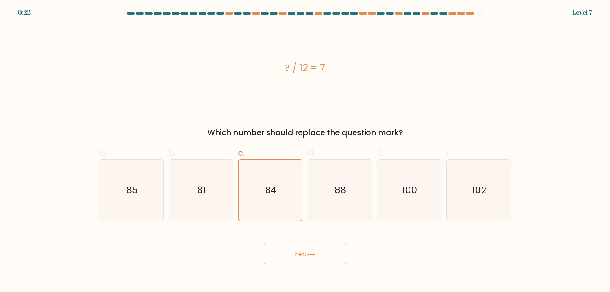
click at [297, 249] on button "Next" at bounding box center [305, 254] width 83 height 20
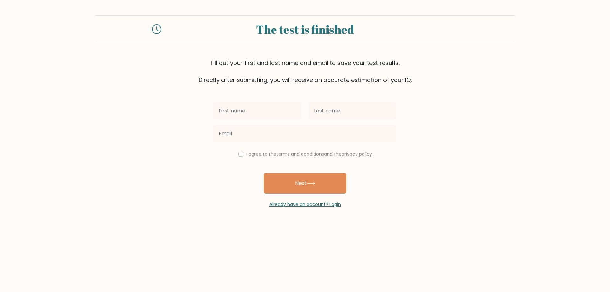
click at [276, 111] on input "text" at bounding box center [257, 111] width 88 height 18
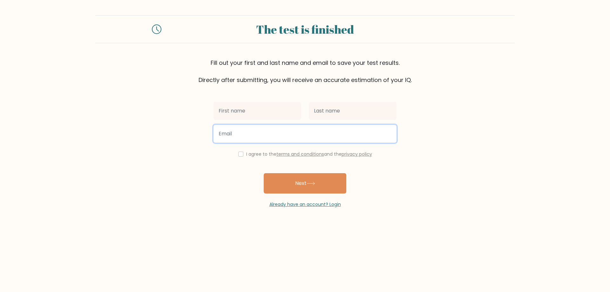
click at [237, 134] on input "email" at bounding box center [304, 134] width 183 height 18
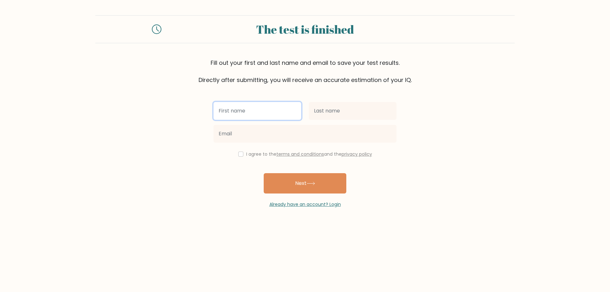
click at [257, 114] on input "text" at bounding box center [257, 111] width 88 height 18
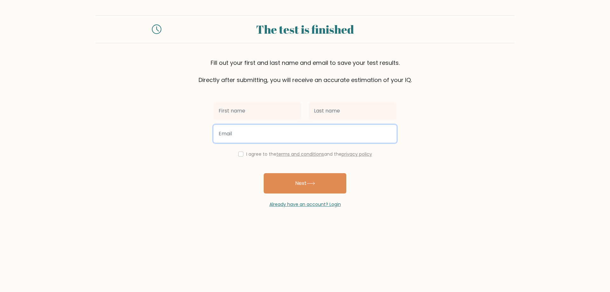
click at [242, 133] on input "email" at bounding box center [304, 134] width 183 height 18
type input "gian_lui11@yahoo.com"
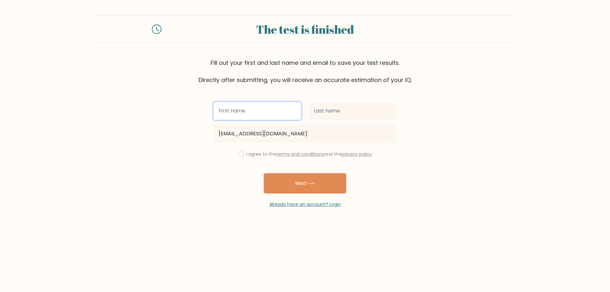
click at [265, 117] on input "text" at bounding box center [257, 111] width 88 height 18
type input "[PERSON_NAME]"
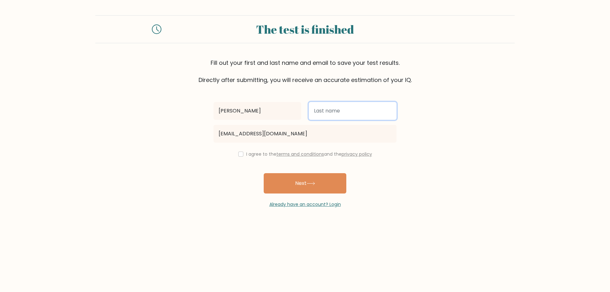
click at [334, 115] on input "text" at bounding box center [353, 111] width 88 height 18
type input "Pasajol"
click at [239, 155] on input "checkbox" at bounding box center [240, 153] width 5 height 5
checkbox input "true"
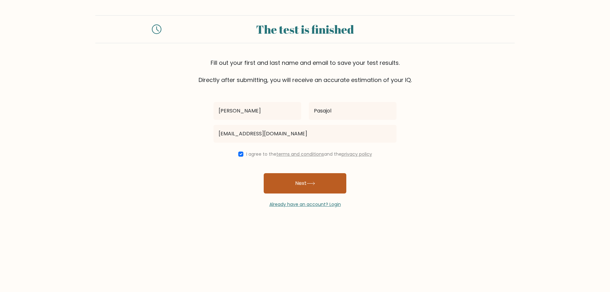
click at [292, 181] on button "Next" at bounding box center [305, 183] width 83 height 20
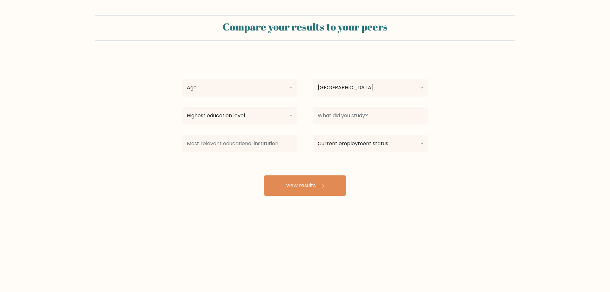
select select "PH"
click at [282, 94] on select "Age Under [DEMOGRAPHIC_DATA] [DEMOGRAPHIC_DATA] [DEMOGRAPHIC_DATA] [DEMOGRAPHIC…" at bounding box center [240, 88] width 116 height 18
select select "18_24"
click at [182, 79] on select "Age Under [DEMOGRAPHIC_DATA] [DEMOGRAPHIC_DATA] [DEMOGRAPHIC_DATA] [DEMOGRAPHIC…" at bounding box center [240, 88] width 116 height 18
click at [366, 91] on select "Country [GEOGRAPHIC_DATA] [GEOGRAPHIC_DATA] [GEOGRAPHIC_DATA] [US_STATE] [GEOGR…" at bounding box center [370, 88] width 116 height 18
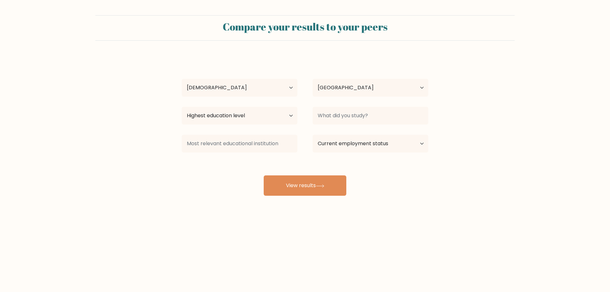
drag, startPoint x: 320, startPoint y: 66, endPoint x: 264, endPoint y: 93, distance: 62.6
click at [320, 66] on div "[PERSON_NAME] Age Under [DEMOGRAPHIC_DATA] [DEMOGRAPHIC_DATA] [DEMOGRAPHIC_DATA…" at bounding box center [305, 126] width 254 height 140
click at [248, 117] on select "Highest education level No schooling Primary Lower Secondary Upper Secondary Oc…" at bounding box center [240, 116] width 116 height 18
select select "bachelors_degree"
click at [182, 107] on select "Highest education level No schooling Primary Lower Secondary Upper Secondary Oc…" at bounding box center [240, 116] width 116 height 18
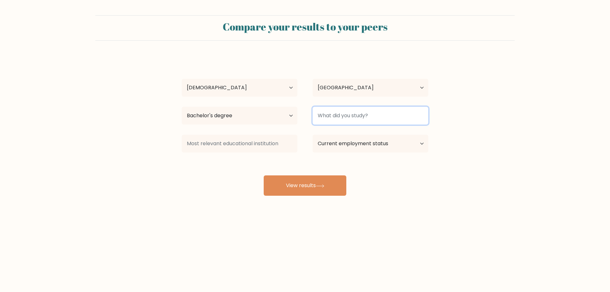
click at [376, 111] on input at bounding box center [370, 116] width 116 height 18
click at [372, 118] on input at bounding box center [370, 116] width 116 height 18
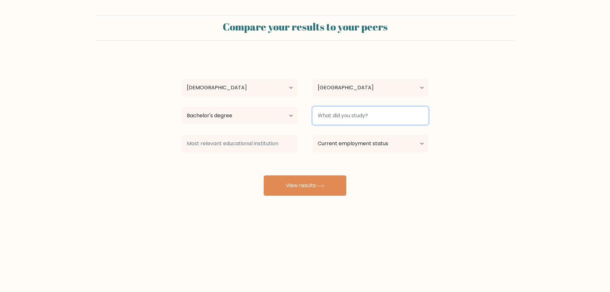
click at [372, 118] on input at bounding box center [370, 116] width 116 height 18
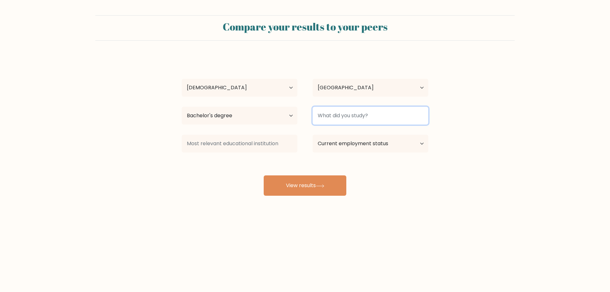
click at [372, 118] on input at bounding box center [370, 116] width 116 height 18
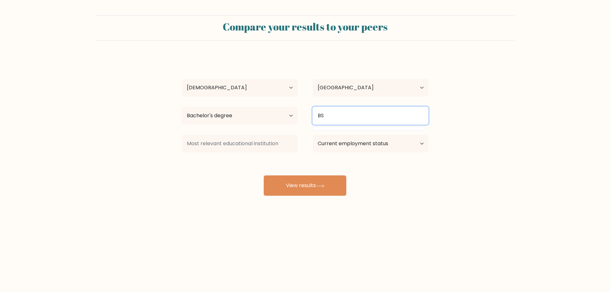
type input "B"
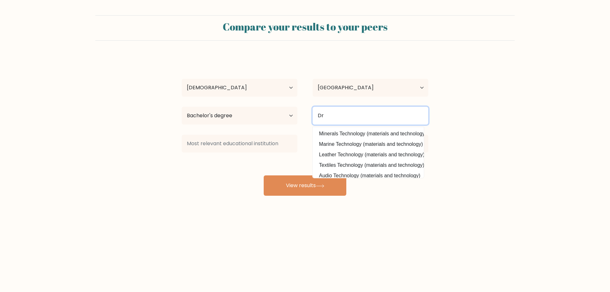
type input "D"
type input "B"
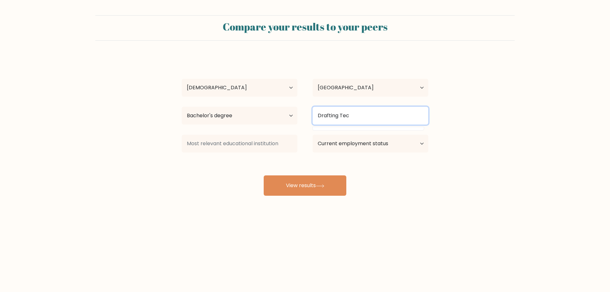
type input "Drafting Tech"
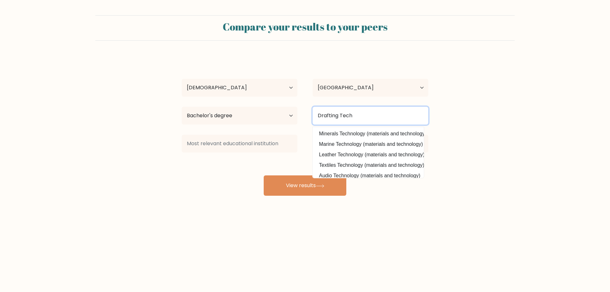
click at [371, 117] on input "Drafting Tech" at bounding box center [370, 116] width 116 height 18
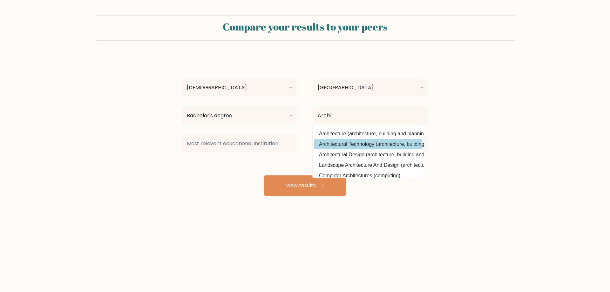
click at [359, 144] on option "Architectural Technology (architecture, building and planning)" at bounding box center [368, 144] width 108 height 10
type input "Architectural Technology"
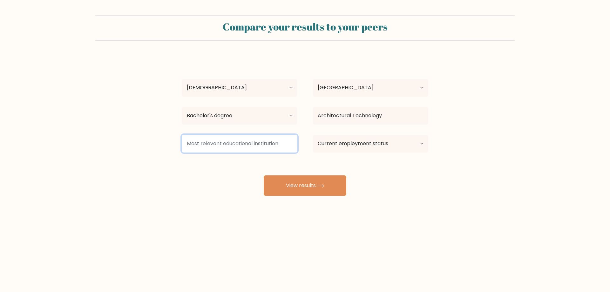
click at [246, 143] on input at bounding box center [240, 144] width 116 height 18
click at [295, 158] on div "Gian Pasajol Age Under 18 years old 18-24 years old 25-34 years old 35-44 years…" at bounding box center [305, 126] width 254 height 140
click at [264, 145] on input at bounding box center [240, 144] width 116 height 18
click at [244, 171] on div "Gian Pasajol Age Under 18 years old 18-24 years old 25-34 years old 35-44 years…" at bounding box center [305, 126] width 254 height 140
click at [381, 137] on select "Current employment status Employed Student Retired Other / prefer not to answer" at bounding box center [370, 144] width 116 height 18
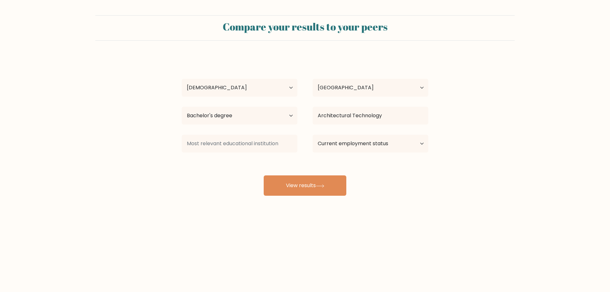
click at [458, 151] on form "Compare your results to your peers Gian Pasajol Age Under 18 years old 18-24 ye…" at bounding box center [305, 105] width 610 height 180
click at [371, 137] on select "Current employment status Employed Student Retired Other / prefer not to answer" at bounding box center [370, 144] width 116 height 18
click at [454, 132] on form "Compare your results to your peers Gian Pasajol Age Under 18 years old 18-24 ye…" at bounding box center [305, 105] width 610 height 180
click at [265, 142] on input at bounding box center [240, 144] width 116 height 18
click at [249, 162] on div "Gian Pasajol Age Under 18 years old 18-24 years old 25-34 years old 35-44 years…" at bounding box center [305, 126] width 254 height 140
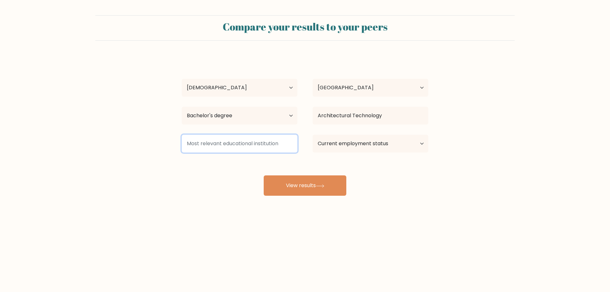
click at [286, 140] on input at bounding box center [240, 144] width 116 height 18
click at [358, 142] on select "Current employment status Employed Student Retired Other / prefer not to answer" at bounding box center [370, 144] width 116 height 18
click at [312, 135] on select "Current employment status Employed Student Retired Other / prefer not to answer" at bounding box center [370, 144] width 116 height 18
click at [393, 146] on select "Current employment status Employed Student Retired Other / prefer not to answer" at bounding box center [370, 144] width 116 height 18
click at [377, 142] on select "Current employment status Employed Student Retired Other / prefer not to answer" at bounding box center [370, 144] width 116 height 18
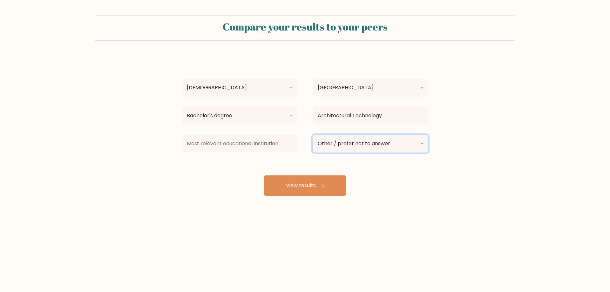
drag, startPoint x: 378, startPoint y: 142, endPoint x: 374, endPoint y: 143, distance: 3.6
click at [378, 142] on select "Current employment status Employed Student Retired Other / prefer not to answer" at bounding box center [370, 144] width 116 height 18
click at [312, 135] on select "Current employment status Employed Student Retired Other / prefer not to answer" at bounding box center [370, 144] width 116 height 18
drag, startPoint x: 369, startPoint y: 144, endPoint x: 360, endPoint y: 151, distance: 11.7
click at [369, 144] on select "Current employment status Employed Student Retired Other / prefer not to answer" at bounding box center [370, 144] width 116 height 18
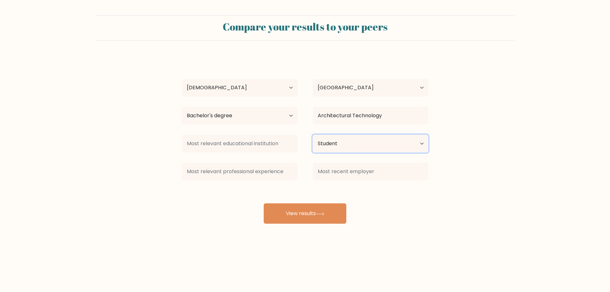
click at [312, 135] on select "Current employment status Employed Student Retired Other / prefer not to answer" at bounding box center [370, 144] width 116 height 18
drag, startPoint x: 361, startPoint y: 144, endPoint x: 356, endPoint y: 151, distance: 9.3
click at [361, 144] on select "Current employment status Employed Student Retired Other / prefer not to answer" at bounding box center [370, 144] width 116 height 18
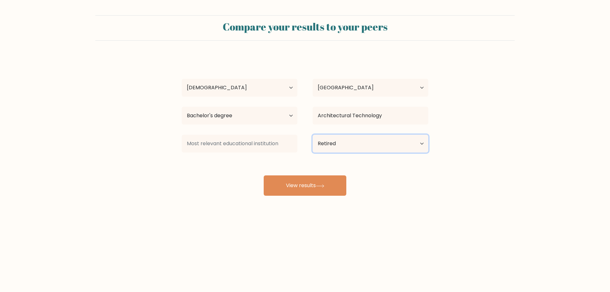
click at [312, 135] on select "Current employment status Employed Student Retired Other / prefer not to answer" at bounding box center [370, 144] width 116 height 18
click at [357, 148] on select "Current employment status Employed Student Retired Other / prefer not to answer" at bounding box center [370, 144] width 116 height 18
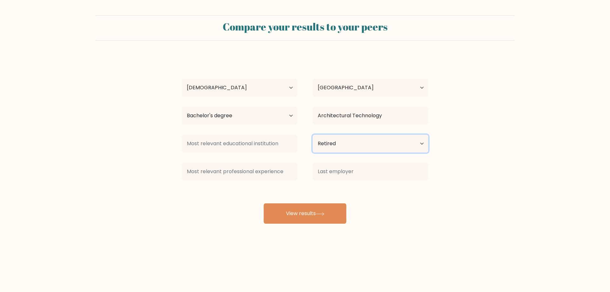
select select "other"
click at [312, 135] on select "Current employment status Employed Student Retired Other / prefer not to answer" at bounding box center [370, 144] width 116 height 18
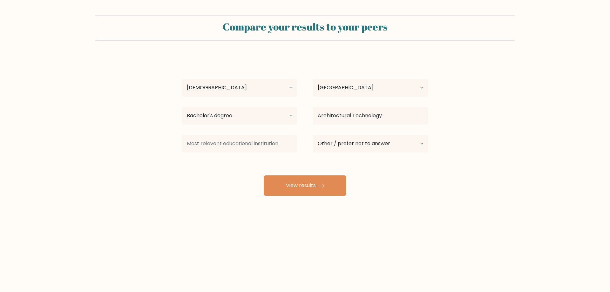
click at [426, 190] on div "Gian Pasajol Age Under 18 years old 18-24 years old 25-34 years old 35-44 years…" at bounding box center [305, 126] width 254 height 140
click at [360, 150] on select "Current employment status Employed Student Retired Other / prefer not to answer" at bounding box center [370, 144] width 116 height 18
click at [467, 195] on form "Compare your results to your peers Gian Pasajol Age Under 18 years old 18-24 ye…" at bounding box center [305, 105] width 610 height 180
click at [283, 181] on button "View results" at bounding box center [305, 185] width 83 height 20
click at [251, 142] on input at bounding box center [240, 144] width 116 height 18
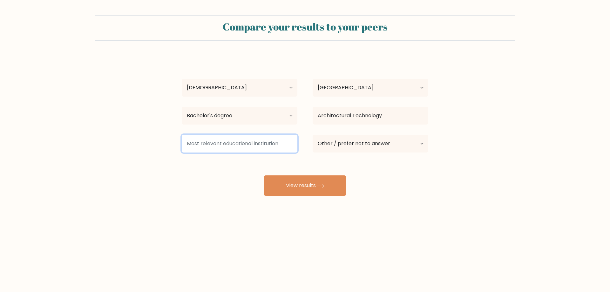
click at [251, 142] on input at bounding box center [240, 144] width 116 height 18
click at [244, 145] on input at bounding box center [240, 144] width 116 height 18
click at [243, 145] on input at bounding box center [240, 144] width 116 height 18
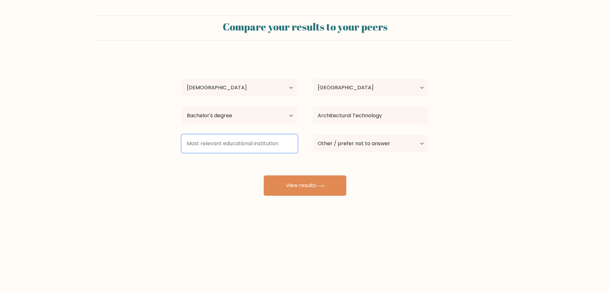
click at [243, 145] on input at bounding box center [240, 144] width 116 height 18
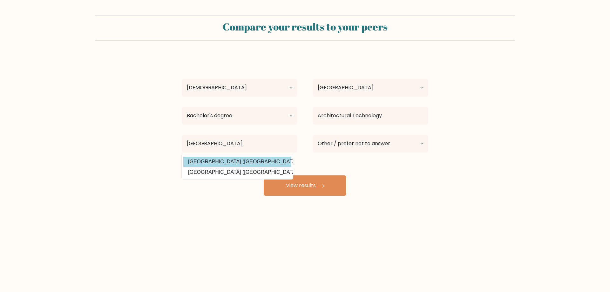
click at [247, 162] on option "Batangas State University (Philippines)" at bounding box center [237, 162] width 108 height 10
type input "Batangas State University"
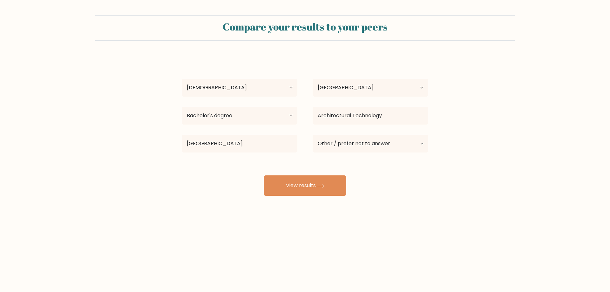
click at [424, 172] on div "Gian Pasajol Age Under 18 years old 18-24 years old 25-34 years old 35-44 years…" at bounding box center [305, 126] width 254 height 140
click at [303, 184] on button "View results" at bounding box center [305, 185] width 83 height 20
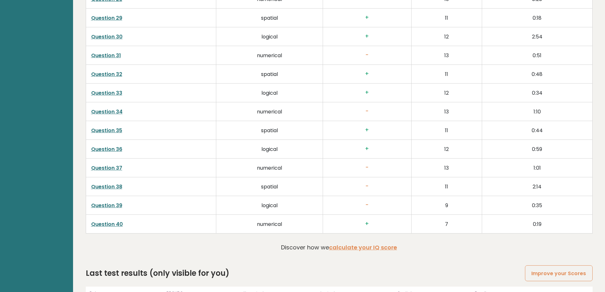
scroll to position [1643, 0]
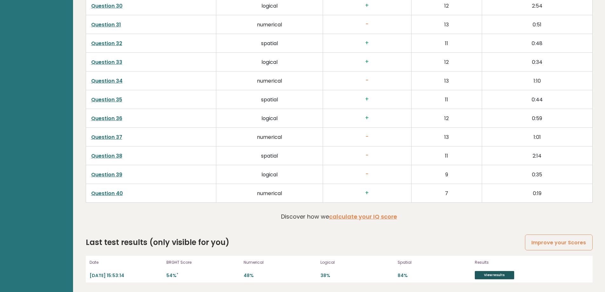
click at [488, 273] on link "View results" at bounding box center [494, 275] width 39 height 8
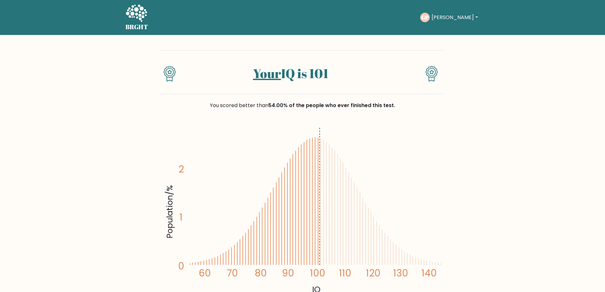
click at [443, 15] on button "[PERSON_NAME]" at bounding box center [455, 17] width 50 height 8
click at [447, 39] on link "Profile" at bounding box center [445, 41] width 50 height 10
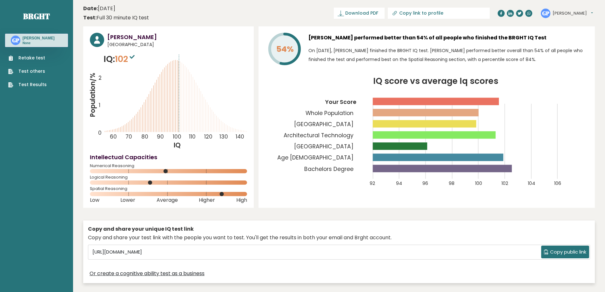
click at [565, 14] on button "[PERSON_NAME]" at bounding box center [573, 13] width 40 height 6
